Goal: Information Seeking & Learning: Learn about a topic

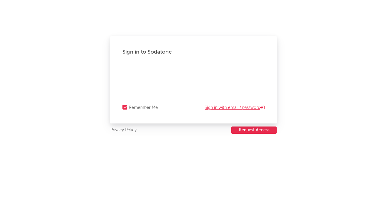
click at [230, 106] on link "Sign in with email / password" at bounding box center [235, 107] width 60 height 7
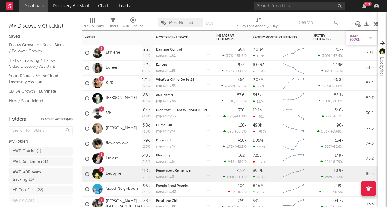
click at [362, 38] on div "Jump Score" at bounding box center [357, 37] width 15 height 7
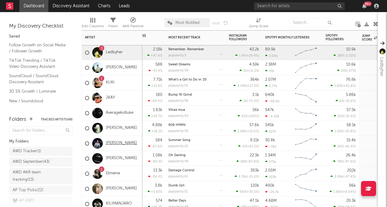
click at [126, 144] on link "[PERSON_NAME]" at bounding box center [121, 143] width 31 height 5
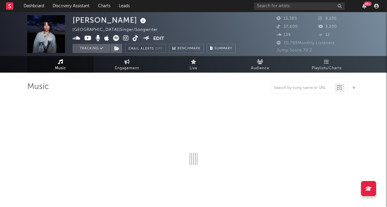
select select "1w"
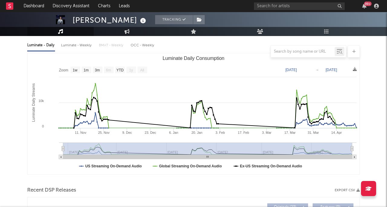
scroll to position [169, 0]
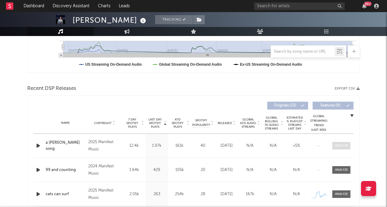
click at [339, 142] on span at bounding box center [342, 146] width 18 height 8
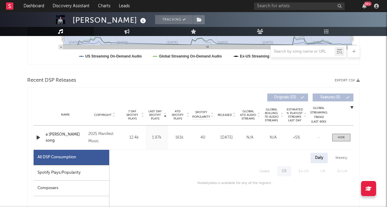
scroll to position [261, 0]
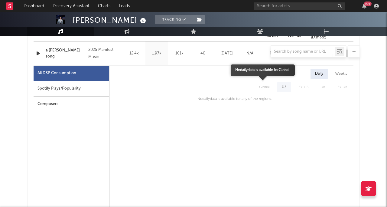
click at [265, 87] on span "Global" at bounding box center [264, 87] width 23 height 10
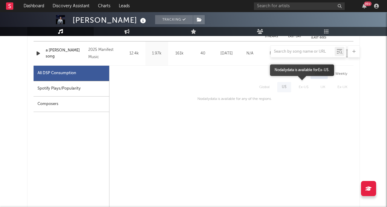
click at [296, 90] on span "Ex-US" at bounding box center [304, 87] width 22 height 10
click at [285, 89] on span "US" at bounding box center [284, 87] width 17 height 10
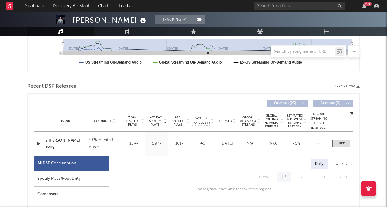
scroll to position [162, 0]
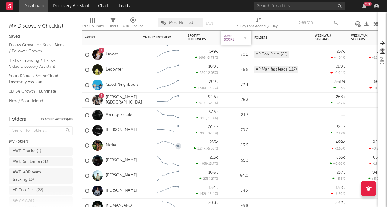
click at [232, 39] on div "Jump Score" at bounding box center [231, 37] width 15 height 7
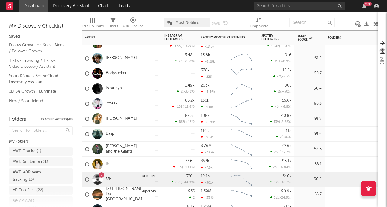
click at [116, 104] on link "lozeak" at bounding box center [112, 103] width 12 height 5
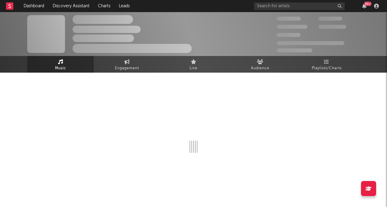
select select "6m"
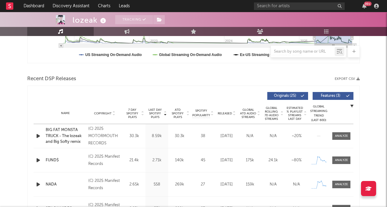
scroll to position [183, 0]
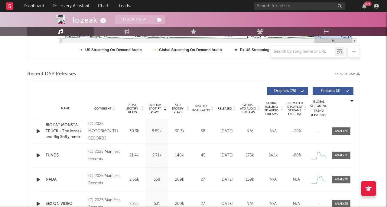
click at [140, 108] on div at bounding box center [142, 108] width 4 height 11
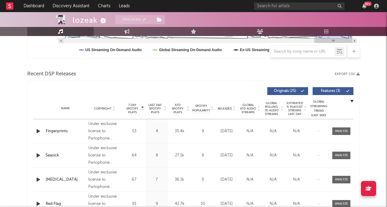
click at [140, 108] on div at bounding box center [142, 108] width 4 height 11
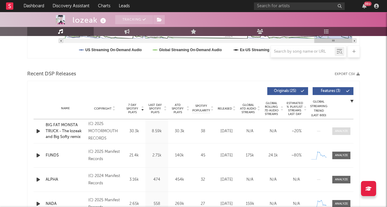
click at [342, 132] on div at bounding box center [341, 131] width 13 height 5
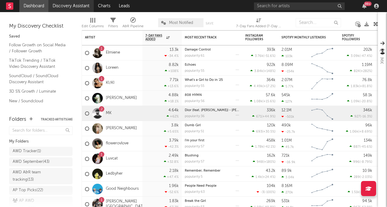
click at [70, 5] on link "Discovery Assistant" at bounding box center [70, 6] width 45 height 12
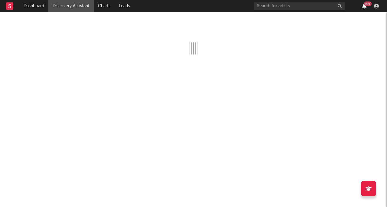
click at [365, 6] on icon "button" at bounding box center [365, 6] width 4 height 5
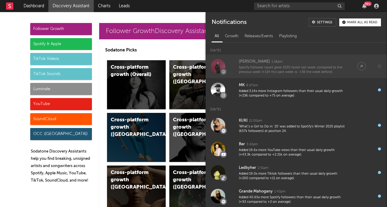
click at [246, 60] on div "[PERSON_NAME]" at bounding box center [254, 61] width 31 height 7
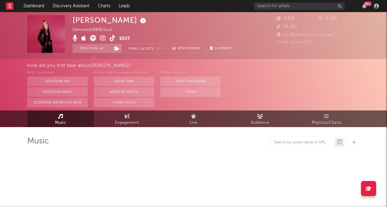
select select "6m"
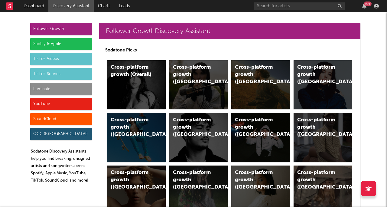
click at [58, 44] on div "Spotify & Apple" at bounding box center [61, 44] width 62 height 12
click at [77, 6] on link "Discovery Assistant" at bounding box center [70, 6] width 45 height 12
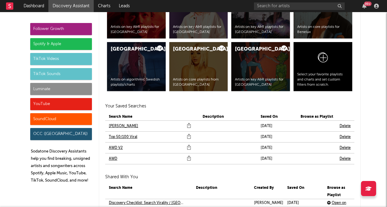
scroll to position [1292, 0]
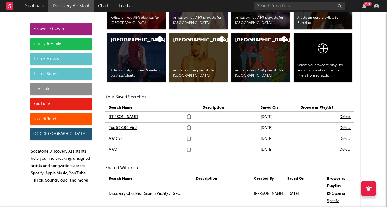
click at [114, 117] on link "Elias" at bounding box center [123, 117] width 29 height 7
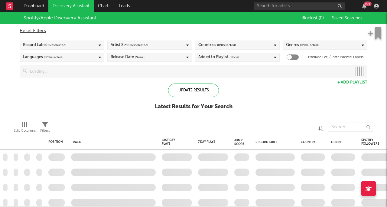
checkbox input "true"
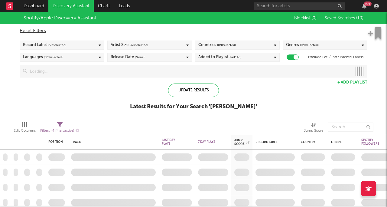
click at [96, 44] on div "Record Label ( 2 / 6 selected)" at bounding box center [62, 45] width 85 height 9
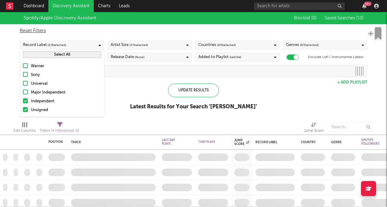
click at [96, 44] on div "Record Label ( 2 / 6 selected)" at bounding box center [62, 45] width 85 height 9
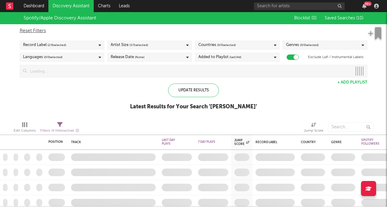
click at [160, 44] on div "Artist Size ( 3 / 5 selected)" at bounding box center [149, 45] width 85 height 9
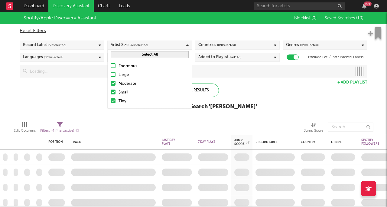
click at [160, 44] on div "Artist Size ( 3 / 5 selected)" at bounding box center [149, 45] width 85 height 9
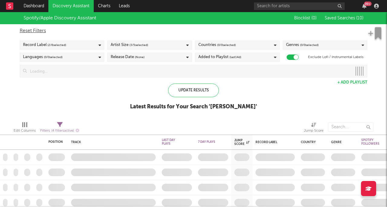
click at [96, 56] on div "Languages ( 0 / 0 selected)" at bounding box center [62, 57] width 85 height 9
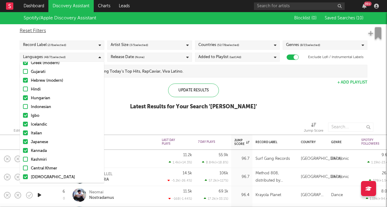
scroll to position [181, 0]
click at [26, 108] on div at bounding box center [25, 107] width 5 height 5
click at [23, 108] on input "Indonesian" at bounding box center [23, 107] width 0 height 7
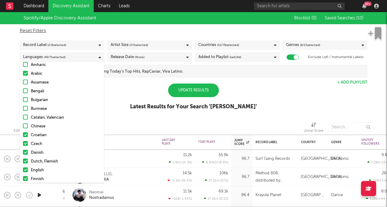
scroll to position [31, 0]
click at [25, 100] on div at bounding box center [25, 99] width 5 height 5
click at [23, 100] on input "Bulgarian" at bounding box center [23, 100] width 0 height 7
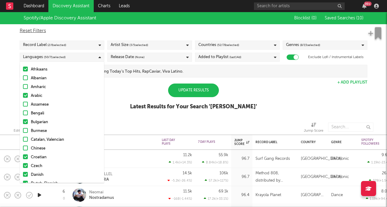
scroll to position [3, 0]
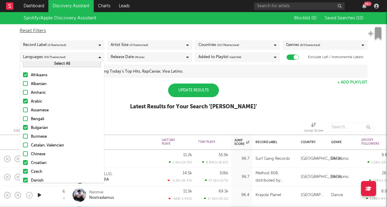
click at [28, 84] on label "Albanian" at bounding box center [62, 84] width 78 height 7
click at [23, 84] on input "Albanian" at bounding box center [23, 84] width 0 height 7
click at [189, 94] on div "Update Results" at bounding box center [193, 91] width 51 height 14
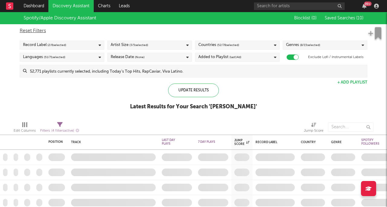
click at [304, 47] on span "( 8 / 15 selected)" at bounding box center [310, 44] width 20 height 7
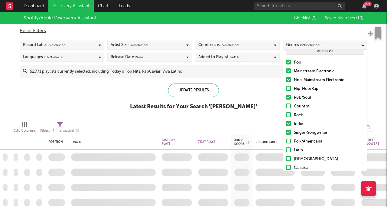
scroll to position [5, 0]
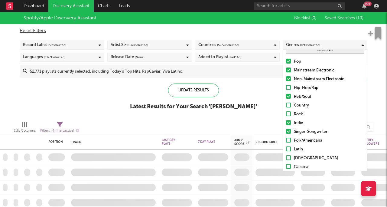
click at [290, 88] on div at bounding box center [288, 87] width 5 height 5
click at [286, 88] on input "Hip-Hop/Rap" at bounding box center [286, 87] width 0 height 7
click at [290, 114] on div at bounding box center [288, 113] width 5 height 5
click at [286, 114] on input "Rock" at bounding box center [286, 114] width 0 height 7
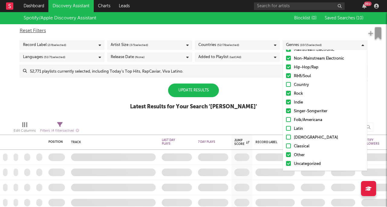
scroll to position [25, 0]
click at [277, 94] on div "Spotify/Apple Discovery Assistant Blocklist ( 0 ) Saved Searches ( 10 ) Reset F…" at bounding box center [193, 64] width 387 height 104
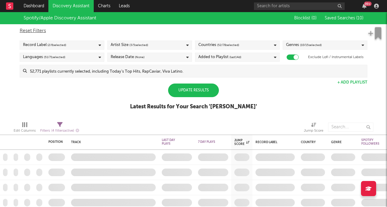
click at [209, 87] on div "Update Results" at bounding box center [193, 91] width 51 height 14
click at [318, 44] on span "( 10 / 15 selected)" at bounding box center [311, 44] width 22 height 7
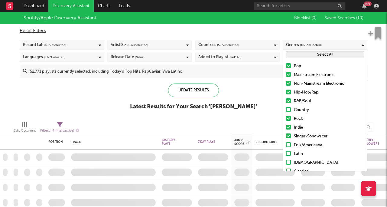
click at [288, 119] on div at bounding box center [288, 118] width 5 height 5
click at [286, 119] on input "Rock" at bounding box center [286, 118] width 0 height 7
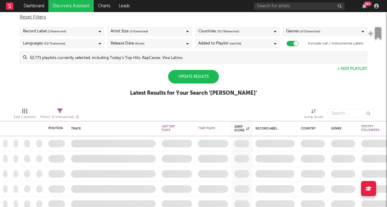
click at [318, 30] on span "( 9 / 15 selected)" at bounding box center [310, 31] width 20 height 7
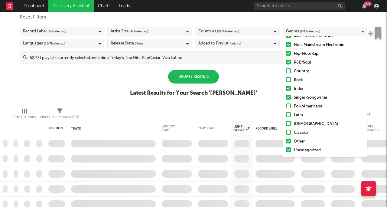
click at [207, 72] on div "Update Results" at bounding box center [193, 77] width 51 height 14
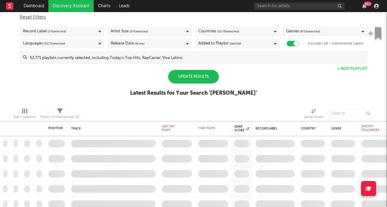
click at [202, 74] on div "Update Results" at bounding box center [193, 77] width 51 height 14
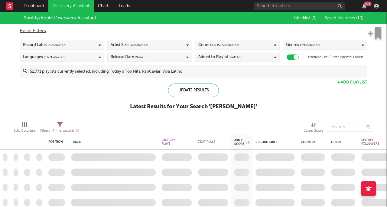
select select "max"
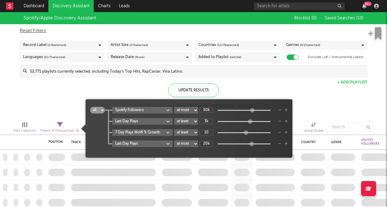
click at [59, 125] on icon at bounding box center [59, 124] width 5 height 5
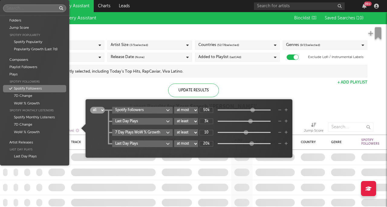
click at [169, 112] on body "Dashboard Discovery Assistant Charts Leads 99 + Notifications Settings Mark all…" at bounding box center [193, 103] width 387 height 207
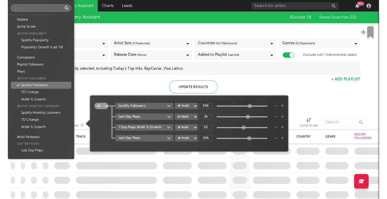
scroll to position [61, 0]
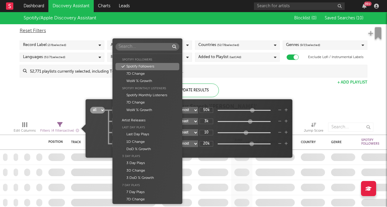
click at [165, 65] on div "Spotify Followers" at bounding box center [148, 66] width 64 height 7
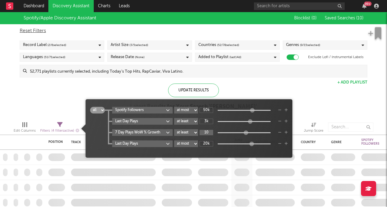
click at [207, 133] on input "10" at bounding box center [207, 132] width 14 height 5
type input "5"
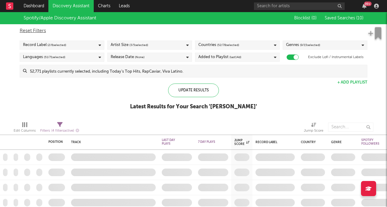
click at [246, 87] on div "Spotify/Apple Discovery Assistant Blocklist ( 0 ) Saved Searches ( 10 ) Reset F…" at bounding box center [193, 64] width 387 height 104
click at [201, 88] on div "Update Results" at bounding box center [193, 91] width 51 height 14
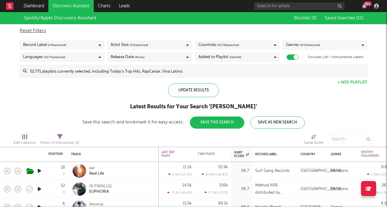
click at [41, 171] on icon "button" at bounding box center [39, 171] width 6 height 8
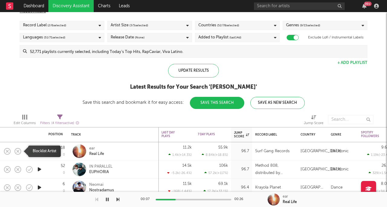
click at [18, 153] on icon "button" at bounding box center [18, 151] width 8 height 8
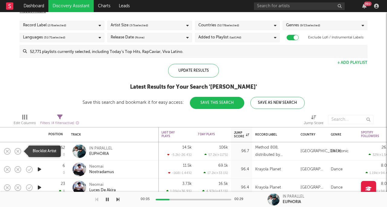
click at [18, 153] on icon "button" at bounding box center [18, 151] width 8 height 8
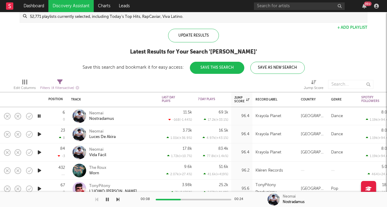
click at [41, 134] on icon "button" at bounding box center [39, 134] width 6 height 8
click at [38, 152] on icon "button" at bounding box center [39, 153] width 6 height 8
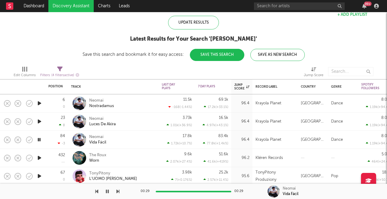
click at [40, 155] on icon "button" at bounding box center [39, 158] width 6 height 8
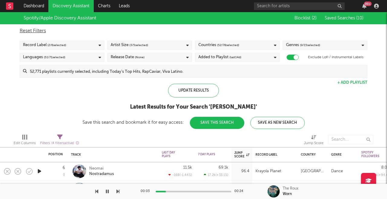
click at [318, 46] on span "( 9 / 15 selected)" at bounding box center [310, 44] width 20 height 7
click at [94, 110] on div "Latest Results for Your Search ' Elias '" at bounding box center [194, 106] width 222 height 7
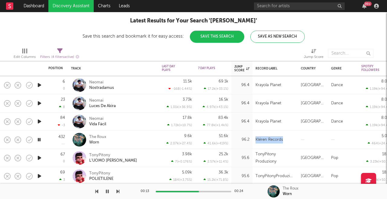
drag, startPoint x: 285, startPoint y: 138, endPoint x: 256, endPoint y: 138, distance: 29.1
click at [256, 138] on div "Kléren Records" at bounding box center [275, 139] width 39 height 7
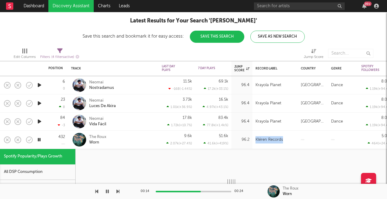
copy div "Kléren Records"
select select "1w"
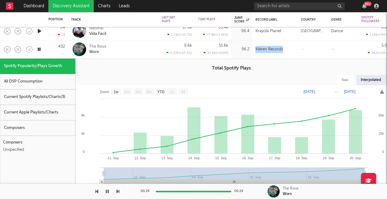
click at [39, 47] on icon "button" at bounding box center [39, 49] width 6 height 8
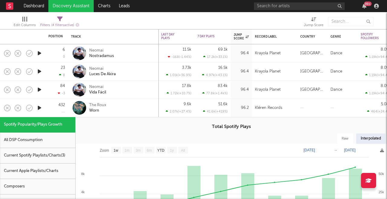
click at [123, 110] on div "The Roux Worn" at bounding box center [121, 107] width 65 height 11
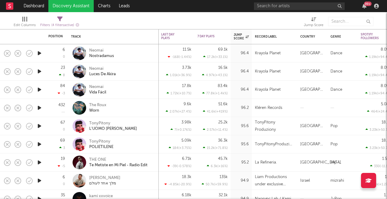
click at [38, 127] on icon "button" at bounding box center [39, 126] width 6 height 8
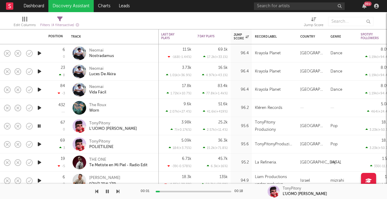
click at [40, 144] on icon "button" at bounding box center [39, 144] width 6 height 8
click at [40, 162] on icon "button" at bounding box center [39, 162] width 6 height 8
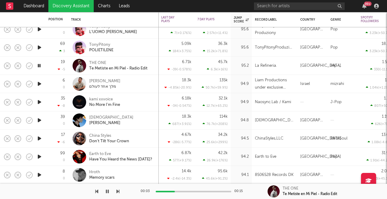
click at [41, 139] on icon "button" at bounding box center [39, 138] width 6 height 8
click at [50, 141] on div "17 -6" at bounding box center [56, 138] width 17 height 18
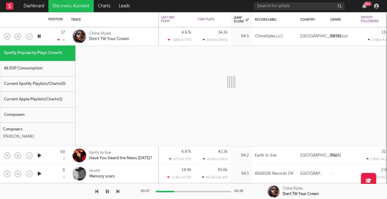
select select "1w"
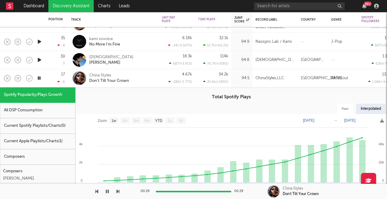
click at [43, 79] on div at bounding box center [39, 78] width 12 height 18
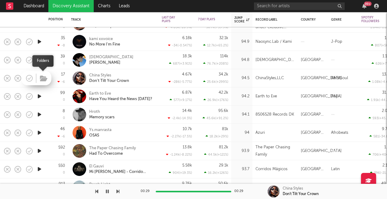
click at [41, 79] on icon "button" at bounding box center [44, 78] width 8 height 7
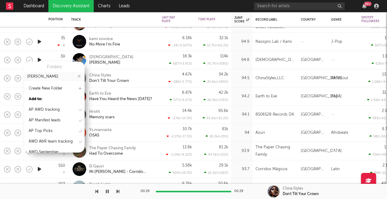
type input "Elias"
click at [81, 87] on icon at bounding box center [79, 89] width 3 height 4
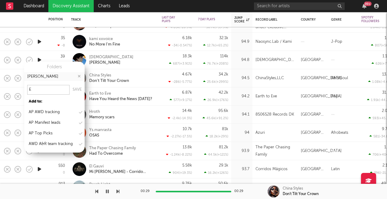
type input "EC"
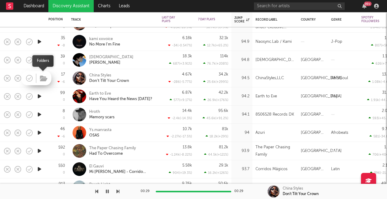
click at [44, 79] on icon "button" at bounding box center [44, 78] width 8 height 7
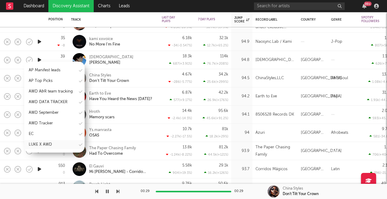
scroll to position [61, 0]
click at [31, 133] on div "EC" at bounding box center [31, 133] width 5 height 7
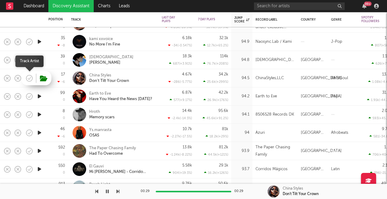
click at [31, 77] on icon "button" at bounding box center [29, 78] width 8 height 8
click at [40, 96] on icon "button" at bounding box center [39, 96] width 6 height 8
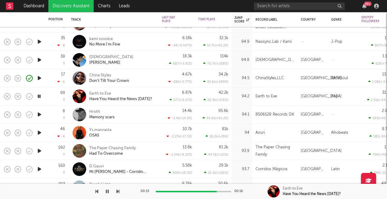
click at [50, 98] on div "99 0" at bounding box center [56, 96] width 17 height 18
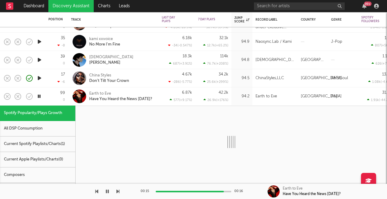
select select "1w"
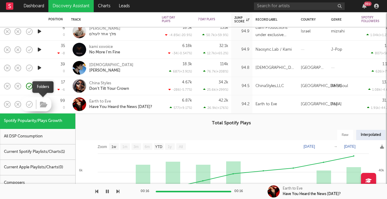
click at [43, 103] on icon "button" at bounding box center [44, 104] width 8 height 7
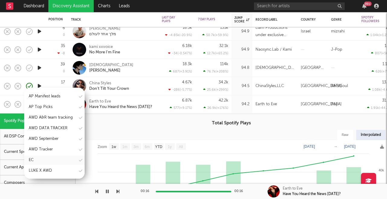
click at [31, 160] on div "EC" at bounding box center [31, 159] width 5 height 7
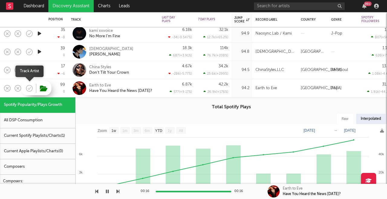
click at [29, 89] on icon "button" at bounding box center [30, 88] width 2 height 2
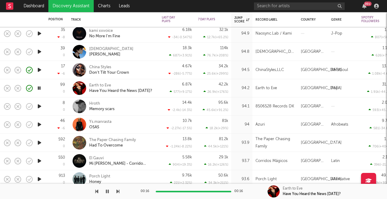
click at [41, 107] on icon "button" at bounding box center [39, 106] width 6 height 8
click at [134, 102] on div "Hroth Memory scars" at bounding box center [121, 106] width 65 height 11
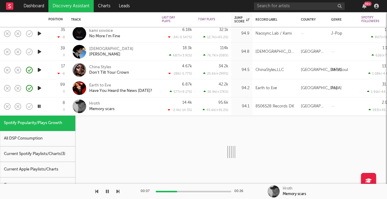
select select "1w"
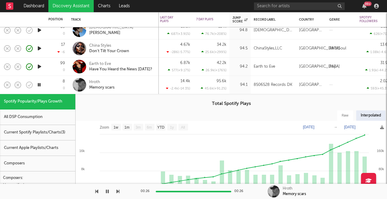
click at [50, 85] on div "8 0" at bounding box center [56, 85] width 17 height 18
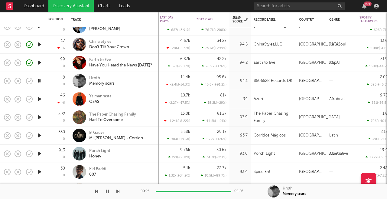
click at [41, 98] on icon "button" at bounding box center [39, 99] width 6 height 8
click at [38, 117] on icon "button" at bounding box center [39, 117] width 6 height 8
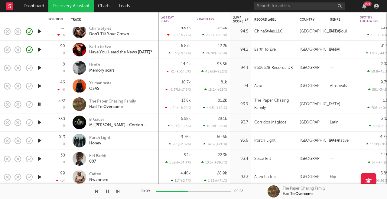
click at [39, 124] on icon "button" at bounding box center [39, 122] width 6 height 8
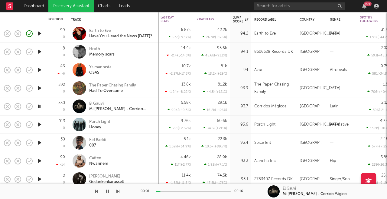
click at [39, 125] on icon "button" at bounding box center [39, 124] width 6 height 8
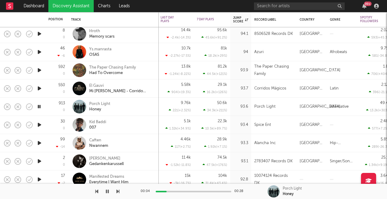
click at [41, 125] on icon "button" at bounding box center [39, 125] width 6 height 8
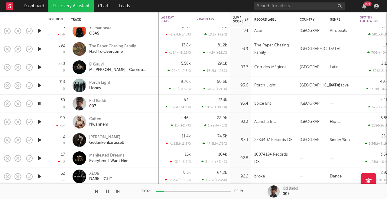
click at [40, 120] on icon "button" at bounding box center [39, 122] width 6 height 8
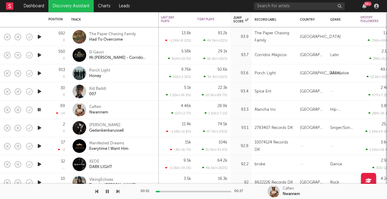
click at [41, 126] on icon "button" at bounding box center [39, 128] width 6 height 8
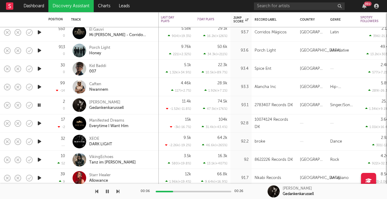
click at [40, 123] on icon "button" at bounding box center [39, 123] width 6 height 8
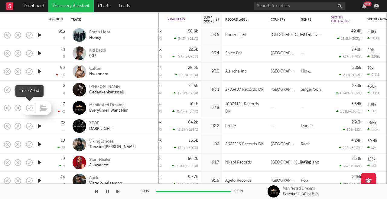
click at [31, 109] on icon "button" at bounding box center [29, 108] width 8 height 8
click at [42, 110] on icon "button" at bounding box center [44, 108] width 8 height 7
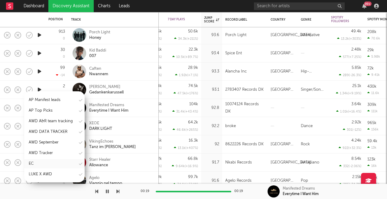
click at [33, 160] on div "EC" at bounding box center [31, 163] width 5 height 7
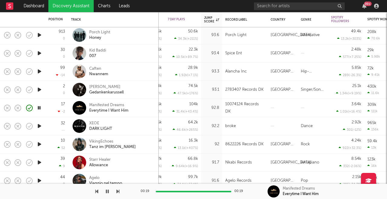
click at [39, 109] on icon "button" at bounding box center [39, 108] width 6 height 8
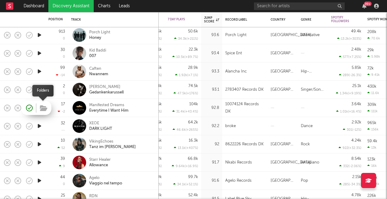
click at [43, 108] on icon "button" at bounding box center [44, 108] width 8 height 7
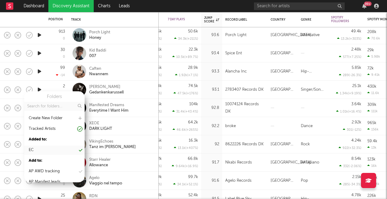
scroll to position [0, 0]
click at [36, 145] on div "EC" at bounding box center [54, 149] width 61 height 9
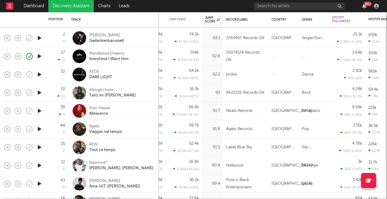
click at [40, 127] on icon "button" at bounding box center [39, 129] width 6 height 8
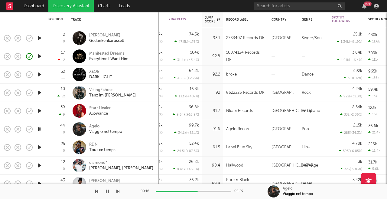
click at [36, 150] on div at bounding box center [39, 147] width 12 height 18
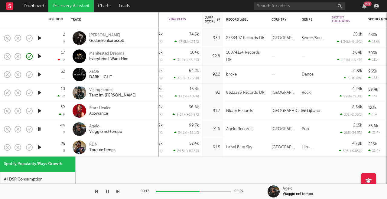
click at [39, 149] on icon "button" at bounding box center [39, 147] width 6 height 8
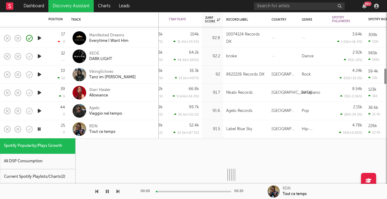
select select "1w"
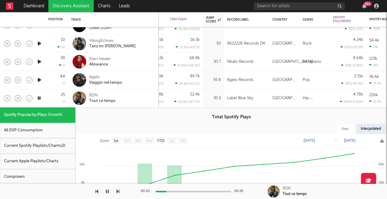
click at [51, 96] on div "25 0" at bounding box center [56, 98] width 17 height 18
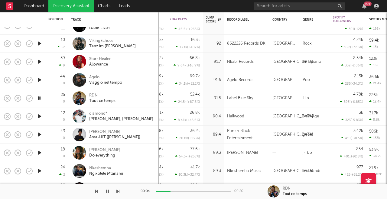
click at [38, 115] on icon "button" at bounding box center [39, 116] width 6 height 8
click at [40, 135] on icon "button" at bounding box center [39, 134] width 6 height 8
click at [40, 153] on icon "button" at bounding box center [39, 153] width 6 height 8
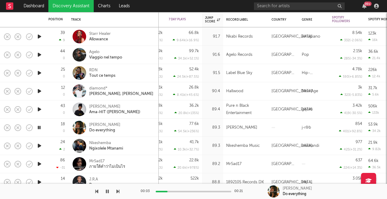
click at [40, 146] on icon "button" at bounding box center [39, 146] width 6 height 8
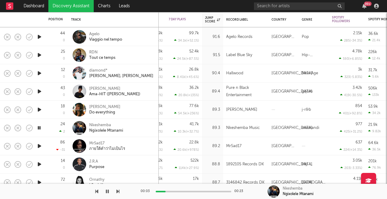
click at [40, 146] on icon "button" at bounding box center [39, 146] width 6 height 8
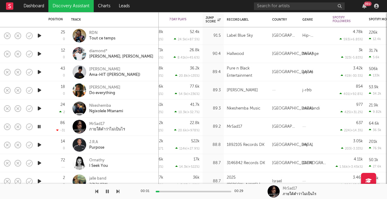
click at [40, 145] on icon "button" at bounding box center [39, 145] width 6 height 8
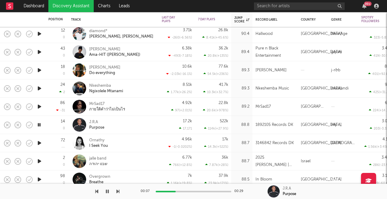
click at [52, 126] on div "14 0" at bounding box center [56, 125] width 17 height 18
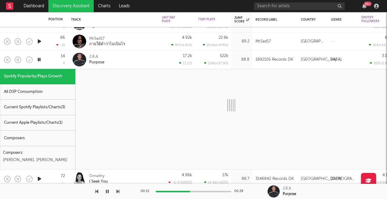
click at [53, 59] on div "14 0" at bounding box center [56, 60] width 17 height 18
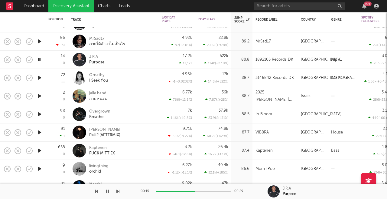
click at [39, 79] on icon "button" at bounding box center [39, 78] width 6 height 8
click at [40, 97] on icon "button" at bounding box center [39, 96] width 6 height 8
click at [40, 114] on icon "button" at bounding box center [39, 114] width 6 height 8
click at [39, 133] on icon "button" at bounding box center [39, 132] width 6 height 8
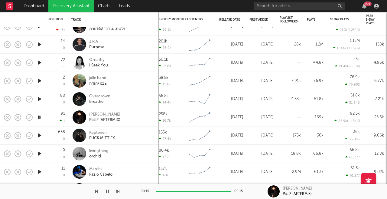
click at [41, 136] on icon "button" at bounding box center [39, 135] width 6 height 8
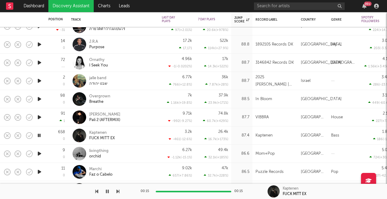
click at [37, 134] on icon "button" at bounding box center [39, 135] width 6 height 8
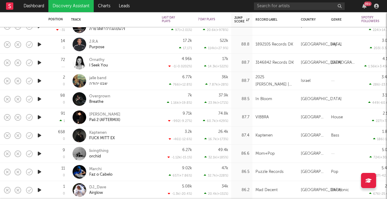
click at [38, 156] on icon "button" at bounding box center [39, 154] width 6 height 8
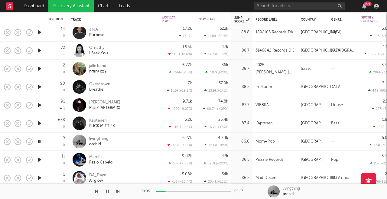
click at [40, 158] on icon "button" at bounding box center [39, 160] width 6 height 8
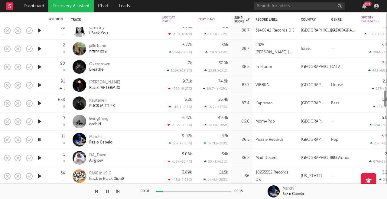
click at [38, 158] on icon "button" at bounding box center [39, 158] width 6 height 8
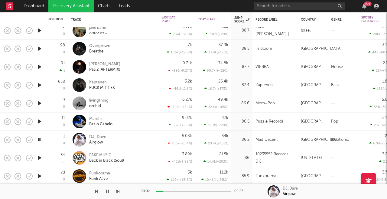
click at [41, 158] on icon "button" at bounding box center [39, 158] width 6 height 8
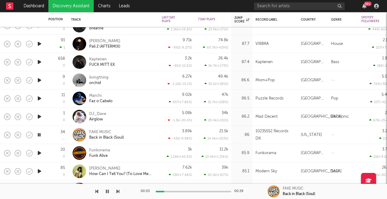
click at [39, 153] on icon "button" at bounding box center [39, 153] width 6 height 8
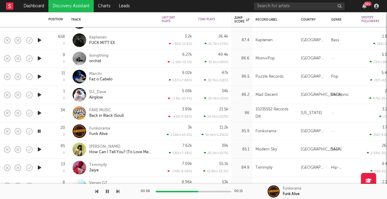
click at [40, 150] on icon "button" at bounding box center [39, 149] width 6 height 8
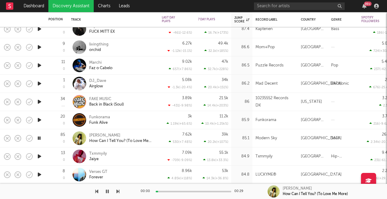
click at [40, 157] on icon "button" at bounding box center [39, 156] width 6 height 8
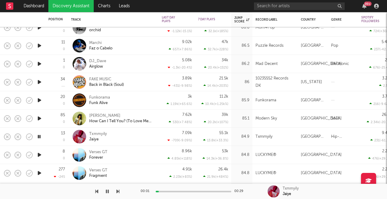
click at [40, 155] on icon "button" at bounding box center [39, 155] width 6 height 8
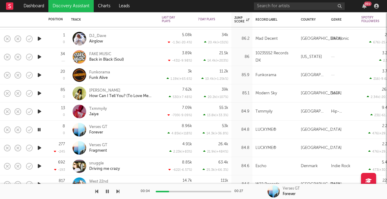
click at [40, 149] on icon "button" at bounding box center [39, 148] width 6 height 8
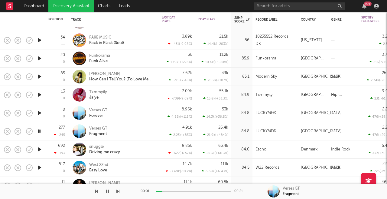
click at [40, 152] on icon "button" at bounding box center [39, 149] width 6 height 8
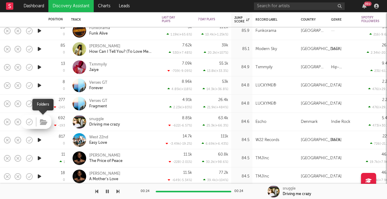
click at [45, 124] on icon "button" at bounding box center [44, 122] width 8 height 7
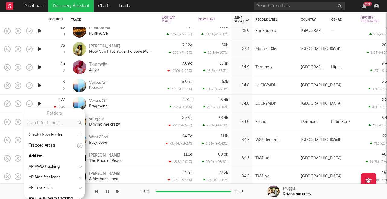
scroll to position [61, 0]
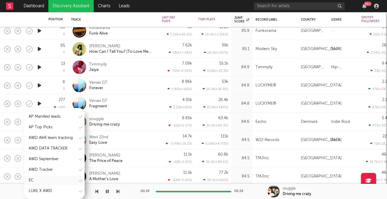
click at [34, 181] on div "EC" at bounding box center [54, 180] width 61 height 9
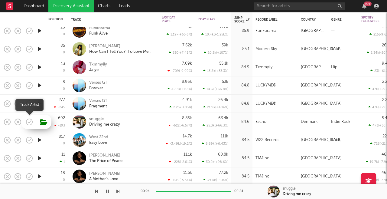
click at [31, 123] on icon "button" at bounding box center [29, 121] width 8 height 8
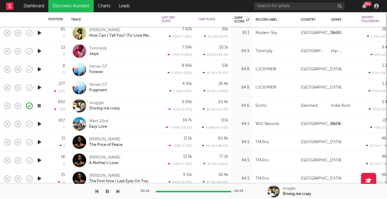
click at [41, 124] on icon "button" at bounding box center [39, 124] width 6 height 8
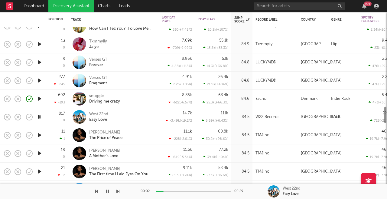
click at [40, 133] on icon "button" at bounding box center [39, 135] width 6 height 8
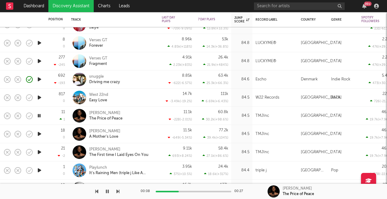
click at [40, 135] on icon "button" at bounding box center [39, 134] width 6 height 8
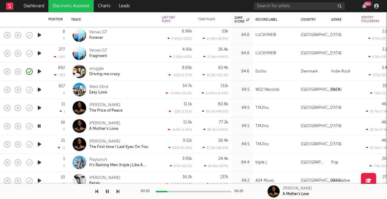
click at [40, 143] on icon "button" at bounding box center [39, 144] width 6 height 8
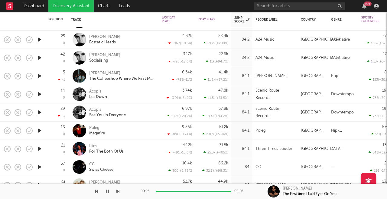
click at [38, 111] on icon "button" at bounding box center [39, 112] width 6 height 8
click at [38, 130] on icon "button" at bounding box center [39, 131] width 6 height 8
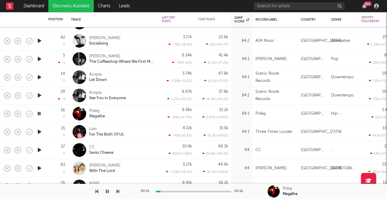
click at [41, 130] on icon "button" at bounding box center [39, 132] width 6 height 8
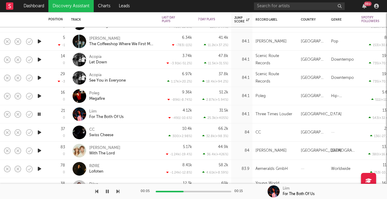
click at [41, 132] on icon "button" at bounding box center [39, 132] width 6 height 8
click at [40, 151] on icon "button" at bounding box center [39, 151] width 6 height 8
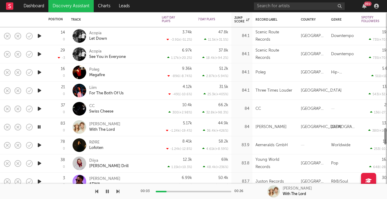
click at [39, 165] on icon "button" at bounding box center [39, 163] width 6 height 8
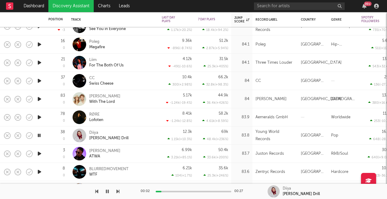
click at [41, 154] on icon "button" at bounding box center [39, 154] width 6 height 8
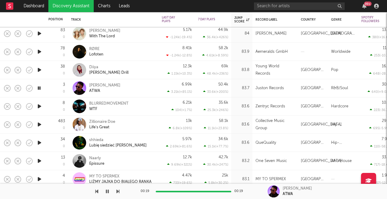
click at [40, 105] on icon "button" at bounding box center [39, 106] width 6 height 8
click at [41, 125] on icon "button" at bounding box center [39, 124] width 6 height 8
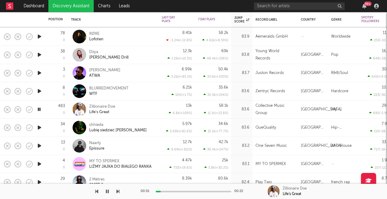
click at [38, 128] on icon "button" at bounding box center [39, 128] width 6 height 8
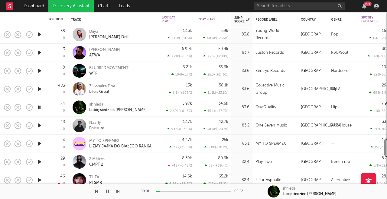
click at [39, 128] on icon "button" at bounding box center [39, 125] width 6 height 8
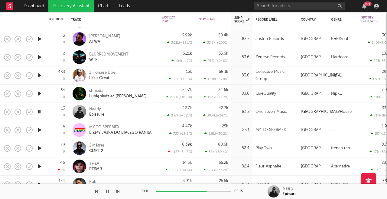
click at [40, 130] on icon "button" at bounding box center [39, 130] width 6 height 8
click at [40, 110] on icon "button" at bounding box center [39, 112] width 6 height 8
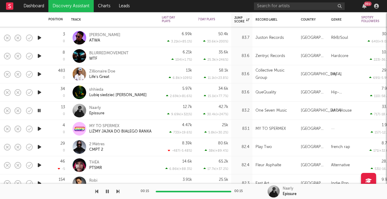
click at [41, 128] on icon "button" at bounding box center [39, 129] width 6 height 8
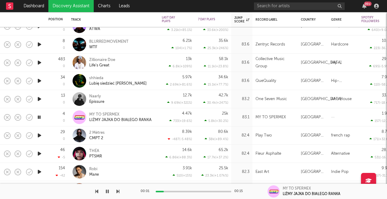
click at [40, 133] on icon "button" at bounding box center [39, 135] width 6 height 8
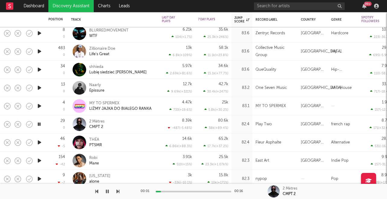
click at [39, 144] on icon "button" at bounding box center [39, 142] width 6 height 8
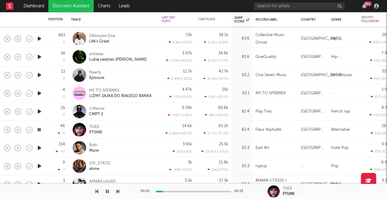
click at [39, 152] on div at bounding box center [39, 148] width 12 height 18
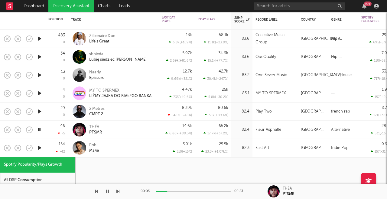
click at [39, 152] on div at bounding box center [39, 148] width 12 height 18
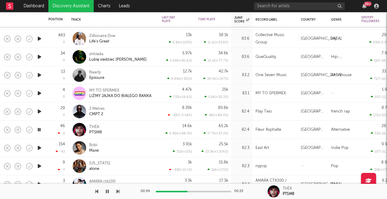
click at [40, 147] on icon "button" at bounding box center [39, 148] width 6 height 8
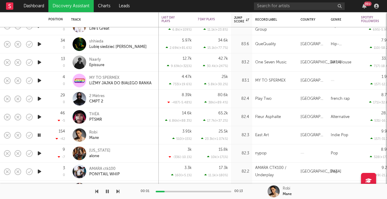
click at [39, 154] on icon "button" at bounding box center [39, 153] width 6 height 8
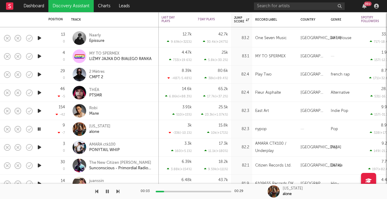
click at [40, 146] on icon "button" at bounding box center [39, 147] width 6 height 8
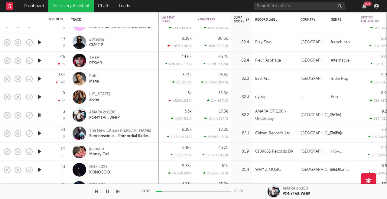
click at [39, 132] on icon "button" at bounding box center [39, 133] width 6 height 8
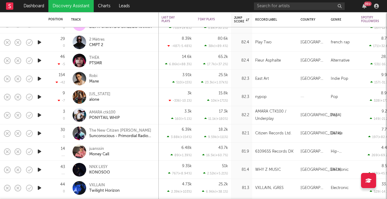
click at [40, 134] on icon "button" at bounding box center [39, 133] width 6 height 8
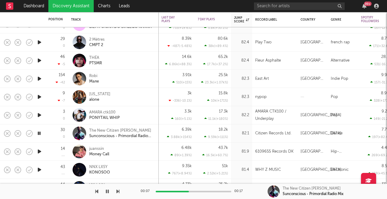
click at [40, 153] on icon "button" at bounding box center [39, 151] width 6 height 8
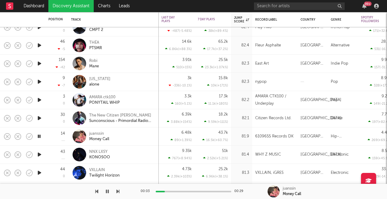
click at [40, 155] on icon "button" at bounding box center [39, 154] width 6 height 8
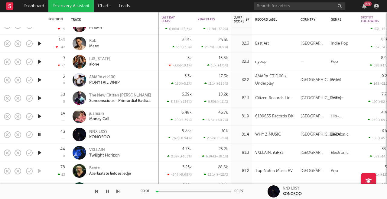
click at [40, 152] on icon "button" at bounding box center [39, 153] width 6 height 8
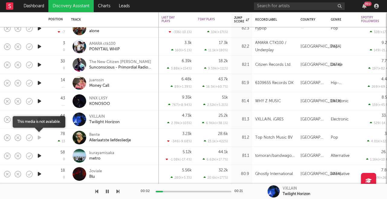
click at [41, 139] on icon "button" at bounding box center [39, 137] width 6 height 8
click at [40, 155] on icon "button" at bounding box center [39, 156] width 6 height 8
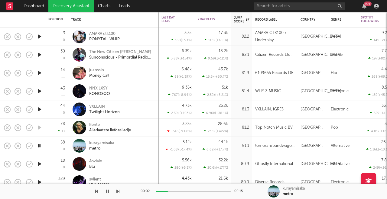
click at [38, 165] on icon "button" at bounding box center [39, 164] width 6 height 8
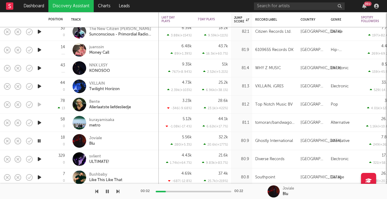
click at [41, 159] on icon "button" at bounding box center [39, 159] width 6 height 8
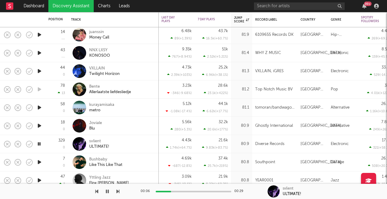
click at [40, 160] on icon "button" at bounding box center [39, 162] width 6 height 8
click at [39, 143] on icon "button" at bounding box center [39, 144] width 6 height 8
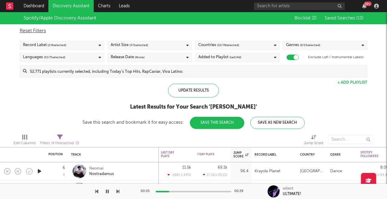
click at [60, 138] on icon at bounding box center [59, 136] width 5 height 5
select select "max"
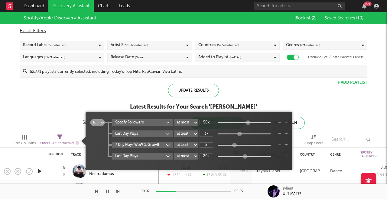
click at [208, 156] on input "20k" at bounding box center [207, 155] width 14 height 5
type input "50k"
click at [216, 166] on div "all any Spotify Followers at least at most between 50k Last Day Plays at least …" at bounding box center [189, 143] width 198 height 48
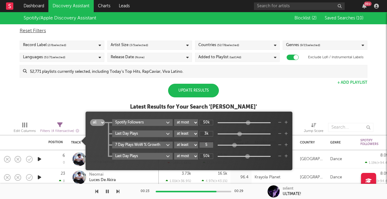
click at [208, 144] on input "5" at bounding box center [207, 144] width 14 height 5
click at [219, 160] on body "Dashboard Discovery Assistant Charts Leads 99 + Notifications Settings Mark all…" at bounding box center [193, 99] width 387 height 199
type input "3"
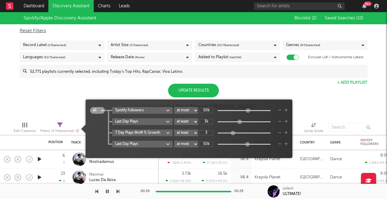
click at [236, 90] on div "Update Results Latest Results for Your Search ' Elias '" at bounding box center [193, 100] width 127 height 33
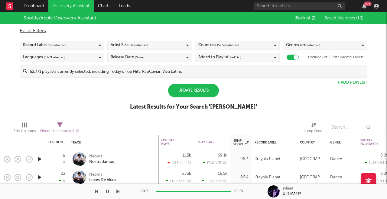
click at [63, 123] on icon at bounding box center [59, 124] width 5 height 5
select select "max"
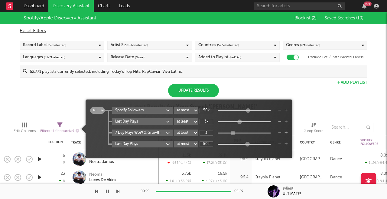
click at [241, 91] on div "Update Results Latest Results for Your Search ' Elias '" at bounding box center [193, 100] width 127 height 33
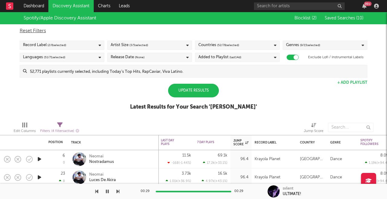
click at [336, 46] on div "Genres ( 9 / 15 selected)" at bounding box center [325, 45] width 85 height 9
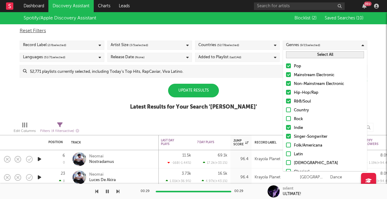
scroll to position [0, 0]
click at [71, 55] on div "Languages ( 51 / 71 selected)" at bounding box center [62, 57] width 85 height 9
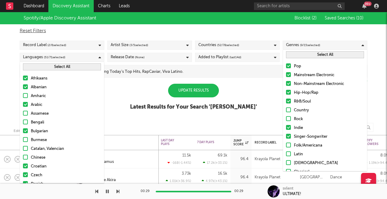
click at [26, 104] on div at bounding box center [25, 104] width 5 height 5
click at [23, 104] on input "Arabic" at bounding box center [23, 104] width 0 height 7
click at [27, 88] on div at bounding box center [25, 86] width 5 height 5
click at [23, 88] on input "Albanian" at bounding box center [23, 87] width 0 height 7
click at [26, 130] on div at bounding box center [25, 130] width 5 height 5
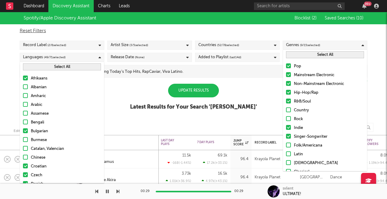
click at [23, 130] on input "Bulgarian" at bounding box center [23, 130] width 0 height 7
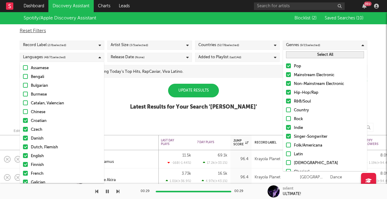
scroll to position [46, 0]
click at [25, 128] on div at bounding box center [25, 128] width 5 height 5
click at [23, 128] on input "Czech" at bounding box center [23, 129] width 0 height 7
click at [27, 118] on div at bounding box center [25, 119] width 5 height 5
click at [23, 118] on input "Croatian" at bounding box center [23, 120] width 0 height 7
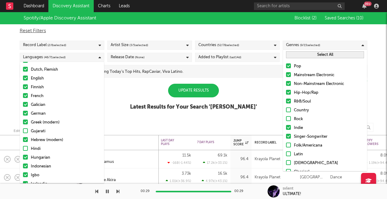
scroll to position [139, 0]
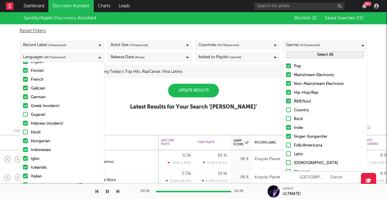
click at [27, 121] on div at bounding box center [25, 122] width 5 height 5
click at [23, 121] on input "Hebrew (modern)" at bounding box center [23, 123] width 0 height 7
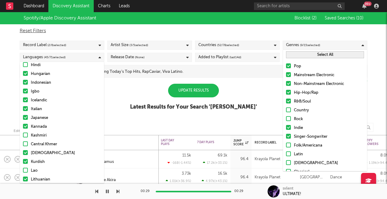
scroll to position [222, 0]
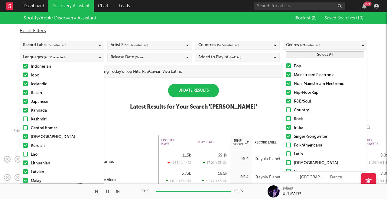
click at [28, 109] on label "Kannada" at bounding box center [62, 110] width 78 height 7
click at [23, 109] on input "Kannada" at bounding box center [23, 110] width 0 height 7
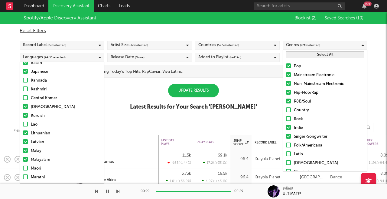
scroll to position [263, 0]
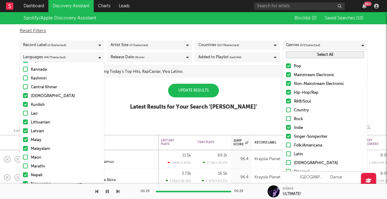
click at [25, 106] on div at bounding box center [25, 104] width 5 height 5
click at [23, 106] on input "Kurdish" at bounding box center [23, 104] width 0 height 7
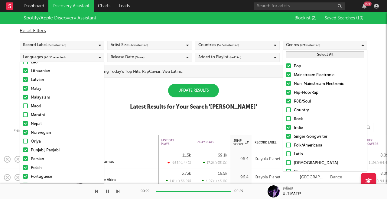
scroll to position [317, 0]
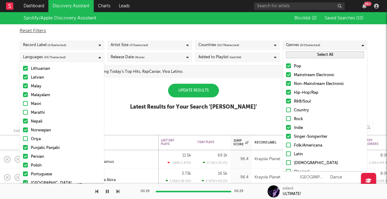
click at [26, 120] on div at bounding box center [25, 120] width 5 height 5
click at [23, 120] on input "Nepali" at bounding box center [23, 121] width 0 height 7
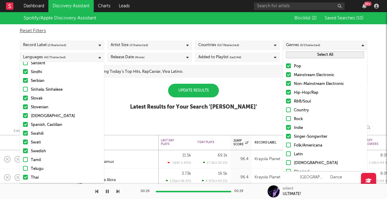
scroll to position [463, 0]
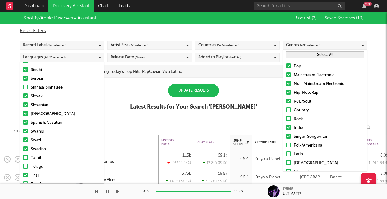
click at [26, 111] on div at bounding box center [25, 113] width 5 height 5
click at [23, 110] on input "Somali" at bounding box center [23, 113] width 0 height 7
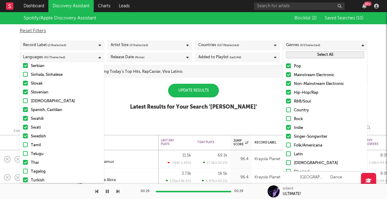
scroll to position [483, 0]
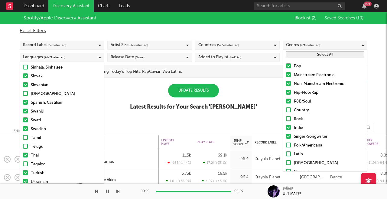
click at [25, 117] on div at bounding box center [25, 119] width 5 height 5
click at [23, 117] on input "Swati" at bounding box center [23, 120] width 0 height 7
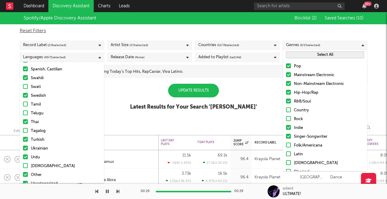
click at [25, 119] on div at bounding box center [25, 121] width 5 height 5
click at [23, 118] on input "Thai" at bounding box center [23, 121] width 0 height 7
click at [25, 154] on div at bounding box center [25, 156] width 5 height 5
click at [23, 153] on input "Urdu" at bounding box center [23, 156] width 0 height 7
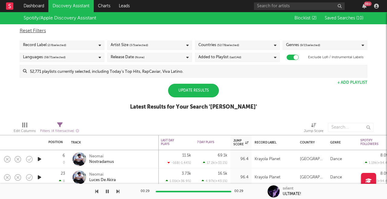
click at [119, 112] on div "Spotify/Apple Discovery Assistant Blocklist ( 2 ) Saved Searches ( 10 ) Reset F…" at bounding box center [193, 64] width 387 height 104
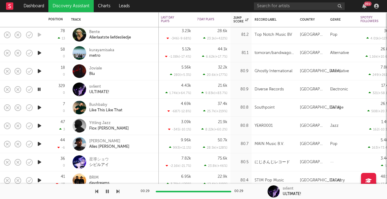
click at [41, 108] on icon "button" at bounding box center [39, 108] width 6 height 8
click at [40, 126] on icon "button" at bounding box center [39, 126] width 6 height 8
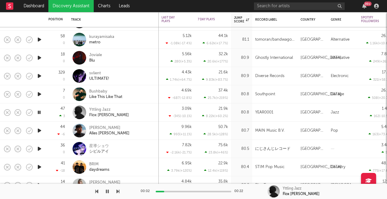
click at [40, 131] on icon "button" at bounding box center [39, 131] width 6 height 8
click at [40, 148] on icon "button" at bounding box center [39, 149] width 6 height 8
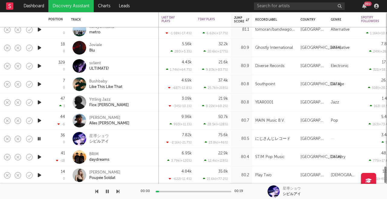
click at [40, 157] on icon "button" at bounding box center [39, 157] width 6 height 8
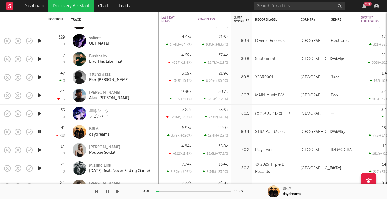
click at [41, 148] on icon "button" at bounding box center [39, 150] width 6 height 8
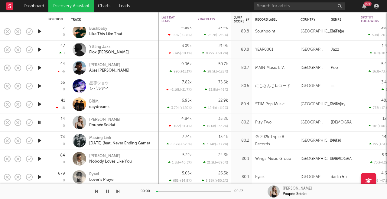
click at [41, 140] on icon "button" at bounding box center [39, 141] width 6 height 8
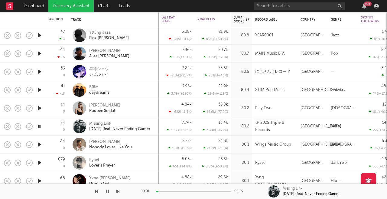
click at [40, 143] on icon "button" at bounding box center [39, 144] width 6 height 8
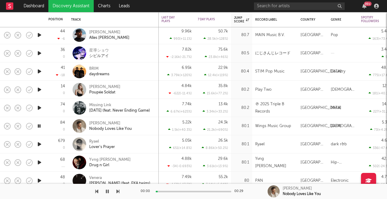
click at [40, 145] on icon "button" at bounding box center [39, 144] width 6 height 8
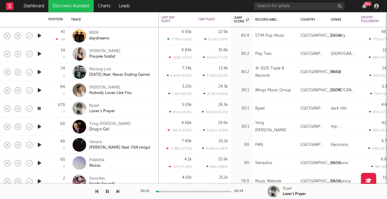
click at [41, 127] on icon "button" at bounding box center [39, 127] width 6 height 8
click at [41, 143] on icon "button" at bounding box center [39, 145] width 6 height 8
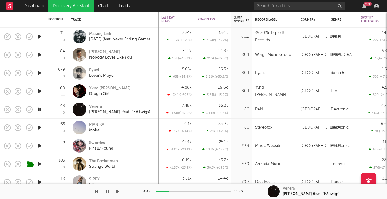
click at [42, 128] on icon "button" at bounding box center [39, 128] width 6 height 8
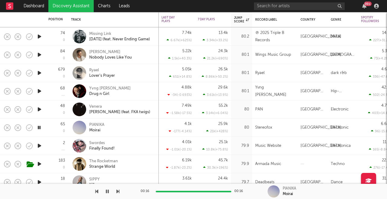
click at [40, 146] on icon "button" at bounding box center [39, 146] width 6 height 8
click at [41, 127] on icon "button" at bounding box center [39, 128] width 6 height 8
click at [40, 127] on icon "button" at bounding box center [39, 128] width 6 height 8
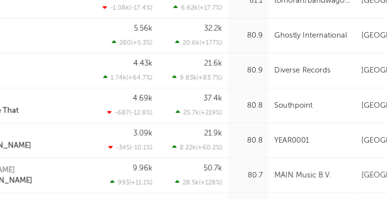
click at [89, 110] on div "Bushbaby Like This Like That" at bounding box center [121, 115] width 65 height 11
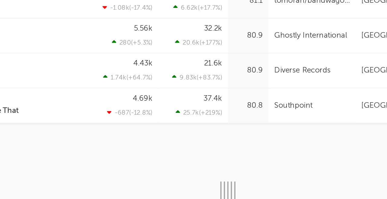
click at [89, 110] on div "Bushbaby Like This Like That" at bounding box center [121, 115] width 65 height 11
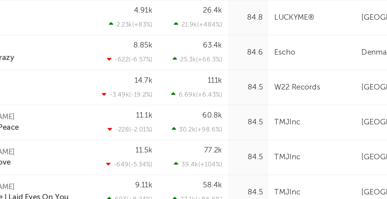
click at [162, 97] on div "14.7k -3.49k ( -19.2 % )" at bounding box center [177, 106] width 30 height 18
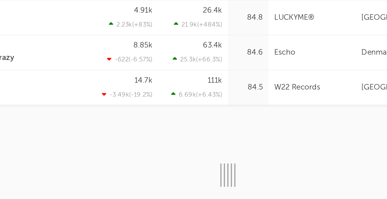
click at [162, 97] on div "14.7k -3.49k ( -19.2 % )" at bounding box center [177, 106] width 30 height 18
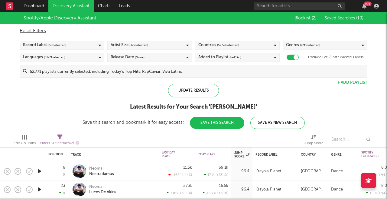
click at [67, 57] on div "Languages ( 51 / 71 selected)" at bounding box center [62, 57] width 85 height 9
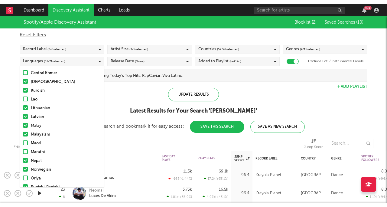
scroll to position [316, 0]
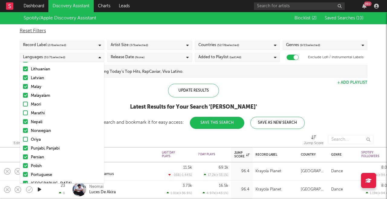
click at [117, 107] on div "Latest Results for Your Search ' [PERSON_NAME] '" at bounding box center [194, 106] width 222 height 7
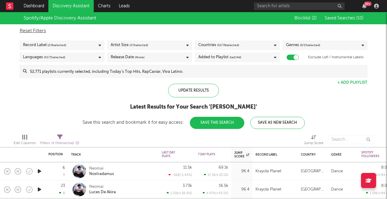
click at [41, 170] on icon "button" at bounding box center [39, 171] width 6 height 8
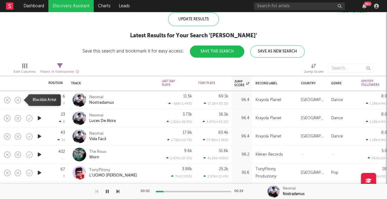
click at [18, 100] on icon "button" at bounding box center [18, 100] width 8 height 8
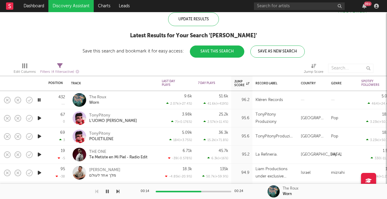
click at [43, 118] on div at bounding box center [39, 118] width 12 height 18
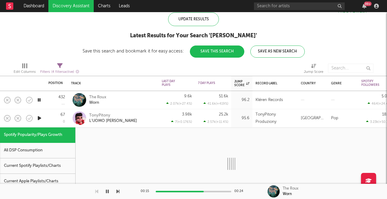
click at [40, 118] on icon "button" at bounding box center [39, 118] width 6 height 8
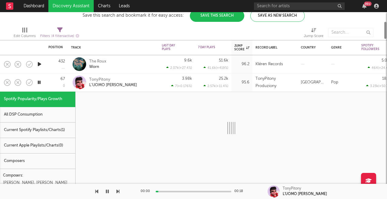
select select "1w"
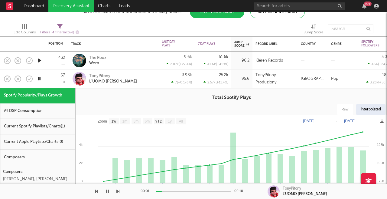
click at [41, 77] on icon "button" at bounding box center [39, 79] width 6 height 8
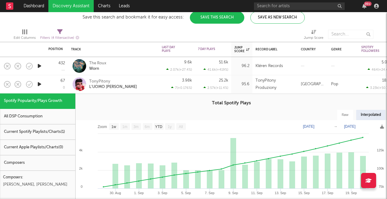
click at [53, 85] on div "67 0" at bounding box center [56, 84] width 17 height 18
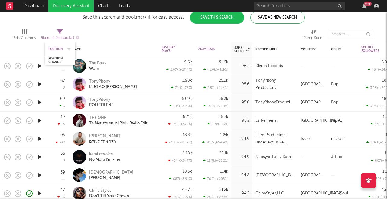
click at [61, 49] on div "Position" at bounding box center [55, 49] width 15 height 4
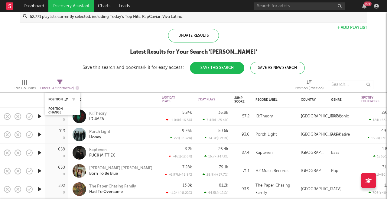
click at [64, 101] on div "Position" at bounding box center [62, 99] width 28 height 12
click at [65, 99] on icon at bounding box center [65, 99] width 3 height 3
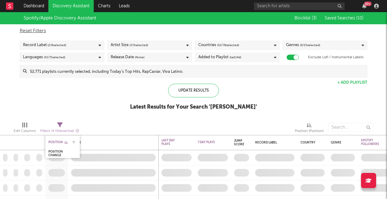
click at [65, 141] on icon at bounding box center [65, 141] width 3 height 3
click at [58, 142] on div "Position" at bounding box center [57, 142] width 19 height 4
click at [95, 112] on div "Spotify/Apple Discovery Assistant Blocklist ( 3 ) Saved Searches ( 10 ) Reset F…" at bounding box center [193, 64] width 387 height 104
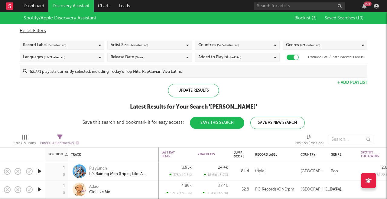
click at [39, 173] on icon "button" at bounding box center [39, 171] width 6 height 8
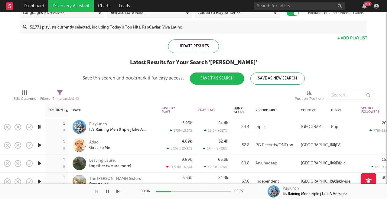
click at [39, 145] on icon "button" at bounding box center [39, 145] width 6 height 8
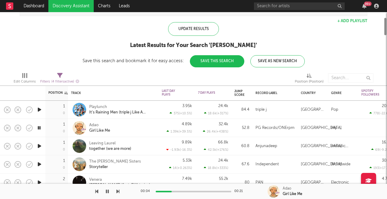
click at [39, 145] on icon "button" at bounding box center [39, 146] width 6 height 8
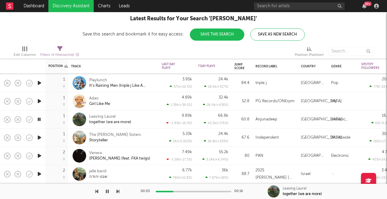
click at [41, 137] on icon "button" at bounding box center [39, 137] width 6 height 8
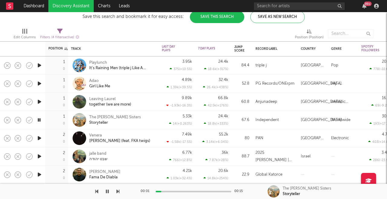
click at [42, 139] on icon "button" at bounding box center [39, 138] width 6 height 8
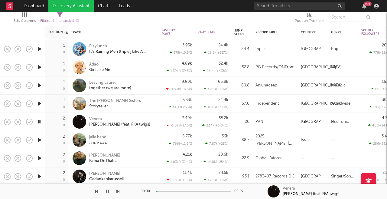
click at [40, 140] on icon "button" at bounding box center [39, 140] width 6 height 8
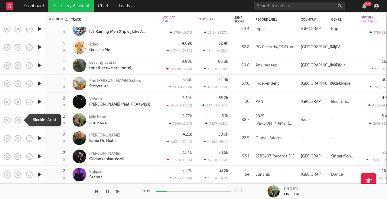
click at [18, 121] on icon "button" at bounding box center [18, 120] width 8 height 8
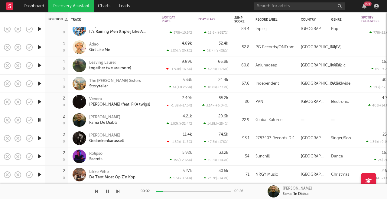
click at [22, 119] on div at bounding box center [27, 120] width 12 height 18
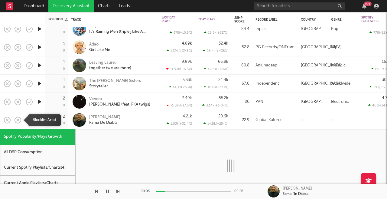
click at [19, 120] on icon "button" at bounding box center [18, 120] width 8 height 8
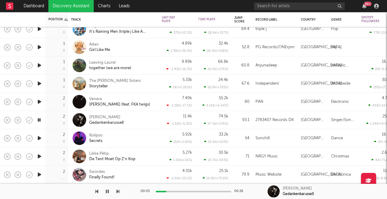
click at [40, 137] on icon "button" at bounding box center [39, 138] width 6 height 8
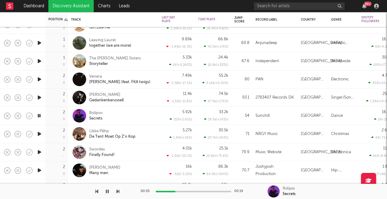
click at [41, 133] on icon "button" at bounding box center [39, 134] width 6 height 8
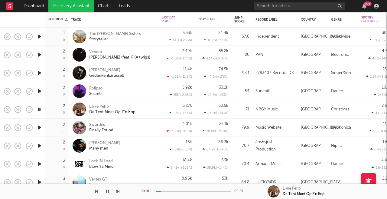
click at [40, 129] on icon "button" at bounding box center [39, 128] width 6 height 8
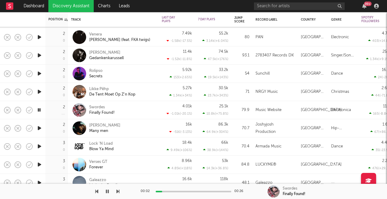
click at [40, 129] on icon "button" at bounding box center [39, 128] width 6 height 8
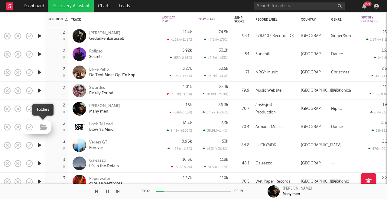
click at [39, 128] on button "button" at bounding box center [43, 127] width 9 height 9
click at [38, 144] on icon "button" at bounding box center [39, 145] width 6 height 8
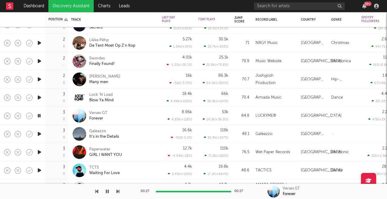
click at [37, 135] on icon "button" at bounding box center [39, 134] width 6 height 8
click at [42, 152] on icon "button" at bounding box center [39, 152] width 6 height 8
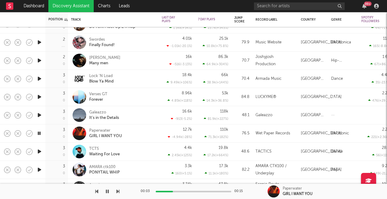
click at [40, 151] on icon "button" at bounding box center [39, 151] width 6 height 8
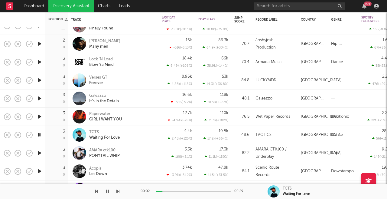
click at [39, 115] on icon "button" at bounding box center [39, 117] width 6 height 8
click at [176, 191] on div at bounding box center [194, 191] width 76 height 2
click at [42, 150] on icon "button" at bounding box center [39, 153] width 6 height 8
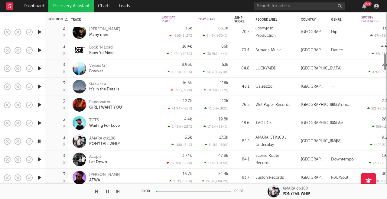
click at [40, 160] on icon "button" at bounding box center [39, 159] width 6 height 8
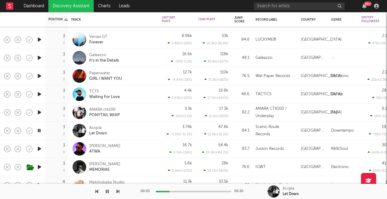
click at [40, 148] on icon "button" at bounding box center [39, 149] width 6 height 8
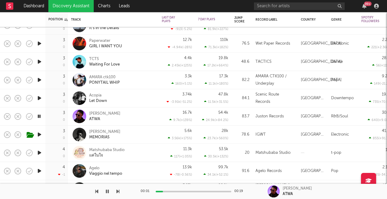
click at [41, 136] on icon "button" at bounding box center [39, 134] width 6 height 8
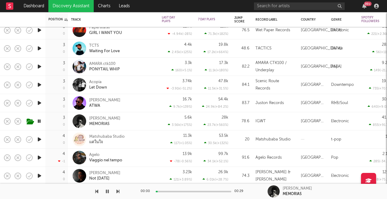
click at [41, 139] on icon "button" at bounding box center [39, 139] width 6 height 8
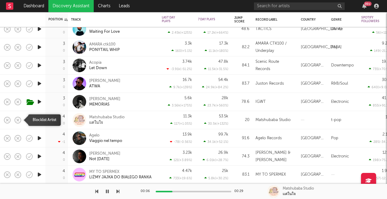
click at [18, 120] on rect "button" at bounding box center [18, 119] width 2 height 2
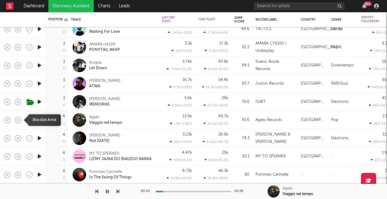
click at [18, 120] on rect "button" at bounding box center [18, 119] width 2 height 2
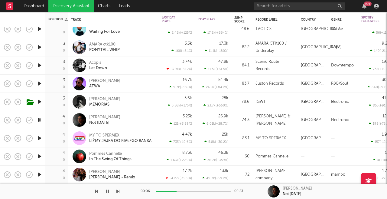
click at [39, 138] on icon "button" at bounding box center [39, 138] width 6 height 8
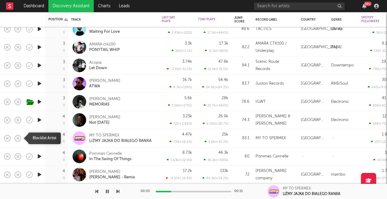
click at [19, 139] on icon "button" at bounding box center [18, 138] width 8 height 8
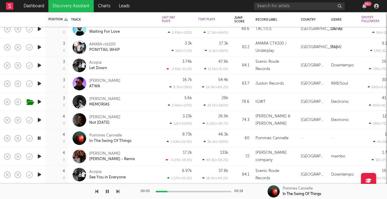
click at [39, 156] on icon "button" at bounding box center [39, 156] width 6 height 8
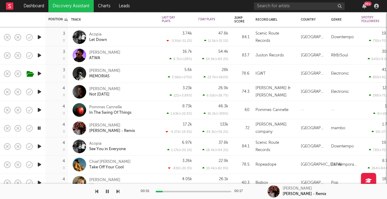
click at [41, 147] on icon "button" at bounding box center [39, 146] width 6 height 8
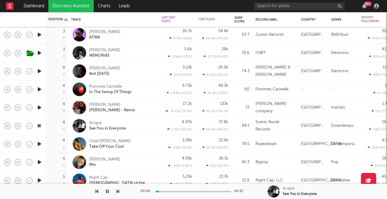
click at [40, 145] on icon "button" at bounding box center [39, 144] width 6 height 8
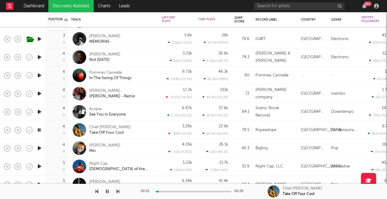
click at [39, 149] on icon "button" at bounding box center [39, 148] width 6 height 8
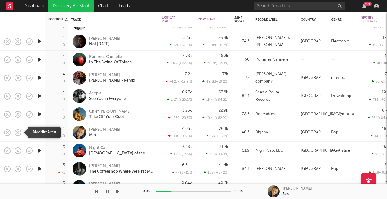
click at [20, 135] on icon "button" at bounding box center [18, 132] width 8 height 8
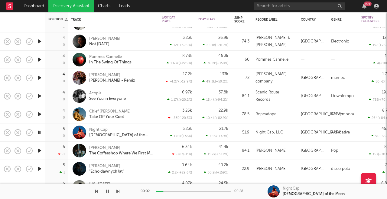
click at [40, 151] on icon "button" at bounding box center [39, 151] width 6 height 8
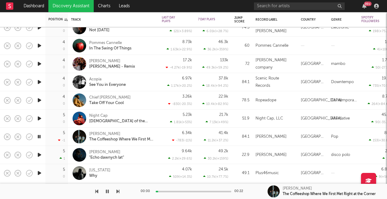
click at [39, 155] on icon "button" at bounding box center [39, 155] width 6 height 8
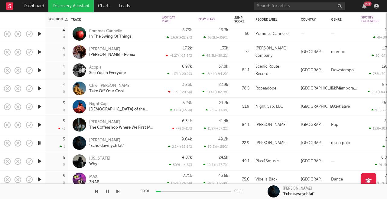
click at [39, 161] on icon "button" at bounding box center [39, 161] width 6 height 8
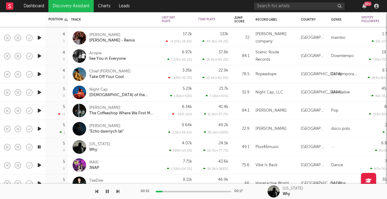
click at [39, 165] on icon "button" at bounding box center [39, 165] width 6 height 8
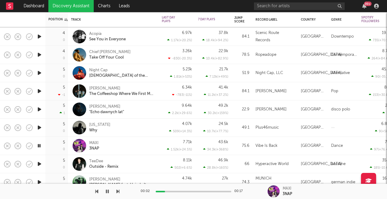
click at [39, 163] on icon "button" at bounding box center [39, 164] width 6 height 8
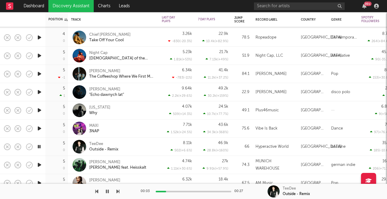
click at [40, 163] on icon "button" at bounding box center [39, 165] width 6 height 8
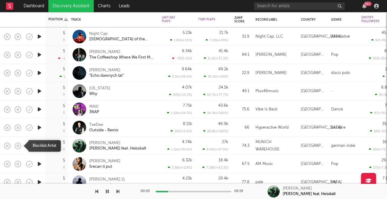
click at [20, 147] on icon "button" at bounding box center [18, 145] width 6 height 6
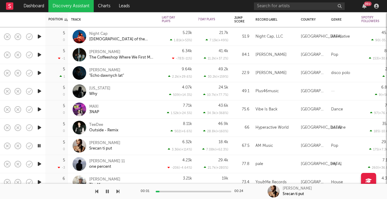
click at [40, 166] on icon "button" at bounding box center [39, 164] width 6 height 8
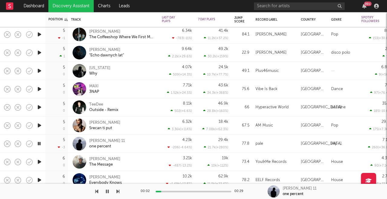
click at [40, 162] on icon "button" at bounding box center [39, 162] width 6 height 8
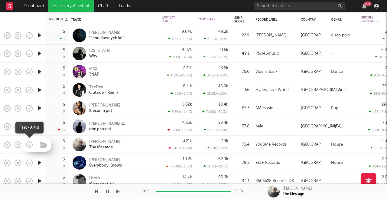
click at [29, 146] on icon "button" at bounding box center [29, 144] width 8 height 8
click at [38, 164] on icon "button" at bounding box center [39, 163] width 6 height 8
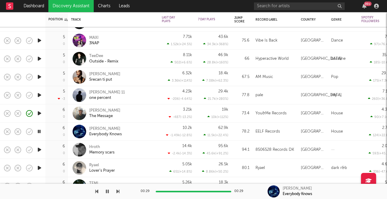
click at [38, 150] on icon "button" at bounding box center [39, 150] width 6 height 8
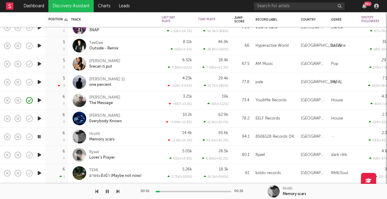
click at [40, 155] on icon "button" at bounding box center [39, 155] width 6 height 8
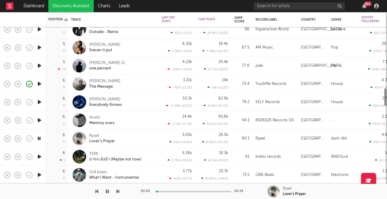
click at [39, 157] on icon "button" at bounding box center [39, 157] width 6 height 8
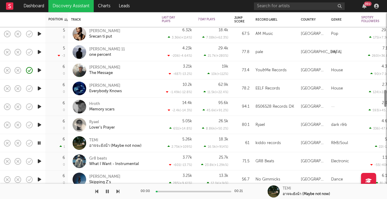
click at [39, 161] on icon "button" at bounding box center [39, 161] width 6 height 8
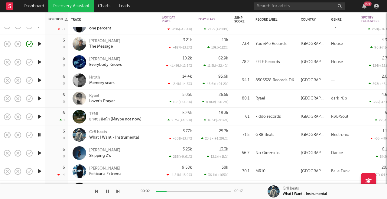
click at [41, 153] on icon "button" at bounding box center [39, 153] width 6 height 8
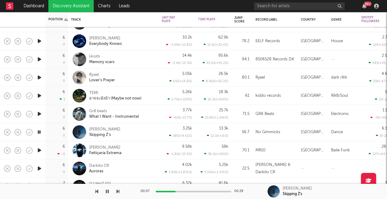
click at [40, 41] on icon "button" at bounding box center [39, 41] width 6 height 8
click at [39, 167] on icon "button" at bounding box center [39, 169] width 6 height 8
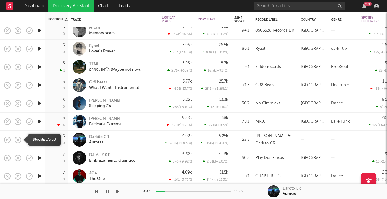
click at [18, 139] on icon "button" at bounding box center [18, 139] width 8 height 8
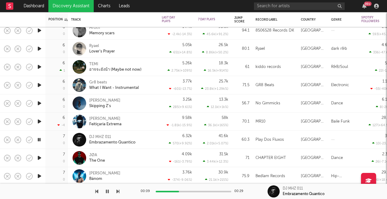
click at [38, 158] on icon "button" at bounding box center [39, 158] width 6 height 8
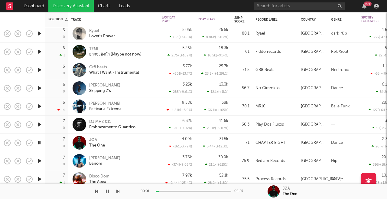
click at [39, 160] on icon "button" at bounding box center [39, 161] width 6 height 8
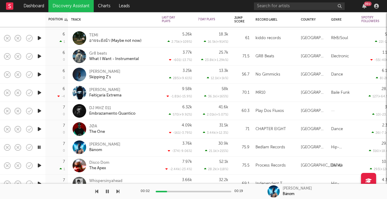
click at [39, 166] on icon "button" at bounding box center [39, 165] width 6 height 8
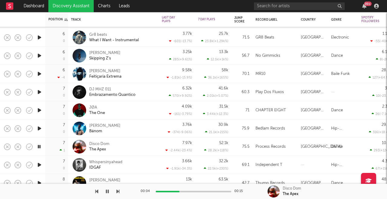
click at [40, 164] on icon "button" at bounding box center [39, 165] width 6 height 8
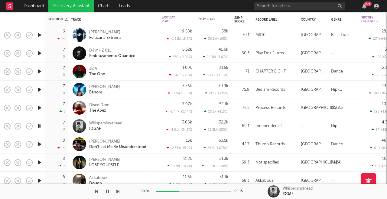
click at [39, 145] on icon "button" at bounding box center [39, 144] width 6 height 8
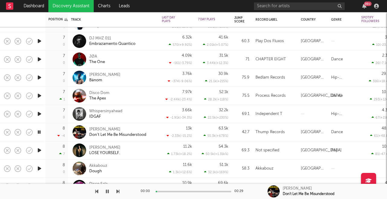
click at [39, 150] on icon "button" at bounding box center [39, 150] width 6 height 8
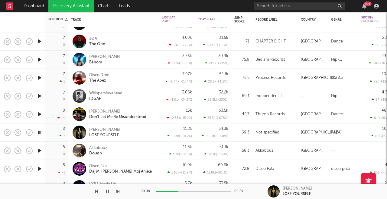
click at [41, 148] on icon "button" at bounding box center [39, 151] width 6 height 8
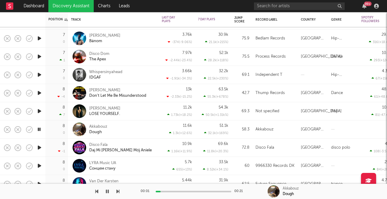
click at [40, 148] on icon "button" at bounding box center [39, 147] width 6 height 8
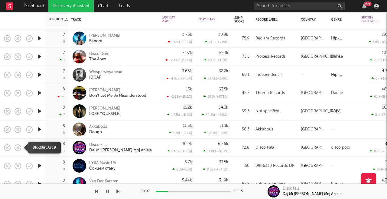
click at [20, 146] on icon "button" at bounding box center [18, 147] width 8 height 8
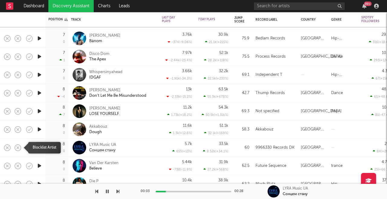
click at [15, 148] on icon "button" at bounding box center [18, 147] width 8 height 8
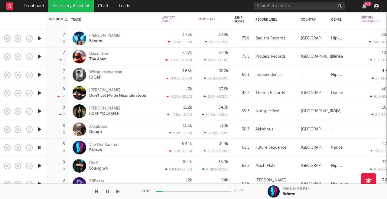
click at [41, 166] on icon "button" at bounding box center [39, 166] width 6 height 8
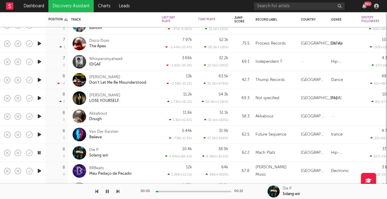
click at [38, 171] on icon "button" at bounding box center [39, 171] width 6 height 8
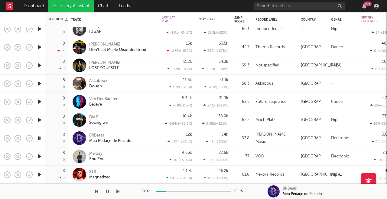
click at [41, 154] on icon "button" at bounding box center [39, 156] width 6 height 8
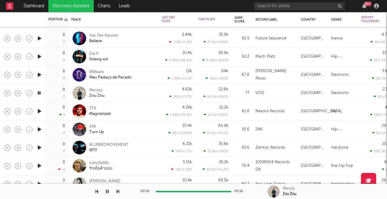
click at [38, 111] on icon "button" at bounding box center [39, 111] width 6 height 8
click at [39, 130] on icon "button" at bounding box center [39, 129] width 6 height 8
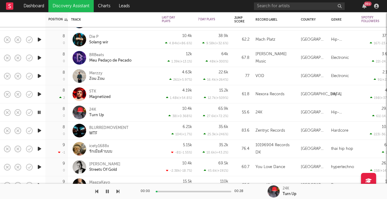
click at [40, 130] on icon "button" at bounding box center [39, 131] width 6 height 8
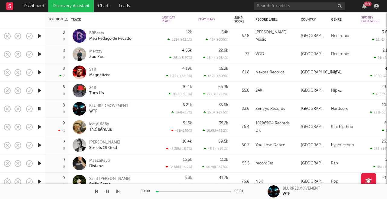
click at [39, 126] on icon "button" at bounding box center [39, 127] width 6 height 8
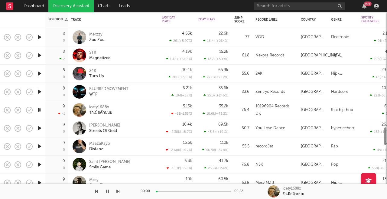
click at [38, 129] on icon "button" at bounding box center [39, 128] width 6 height 8
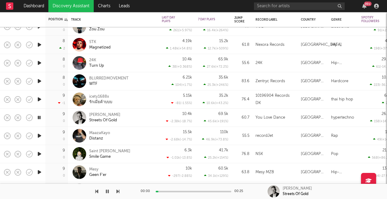
click at [40, 138] on icon "button" at bounding box center [39, 136] width 6 height 8
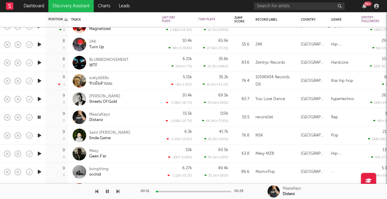
click at [40, 135] on icon "button" at bounding box center [39, 135] width 6 height 8
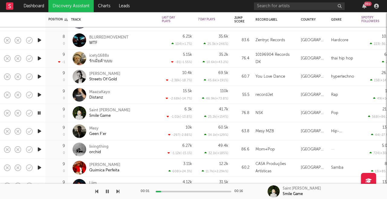
click at [41, 129] on icon "button" at bounding box center [39, 131] width 6 height 8
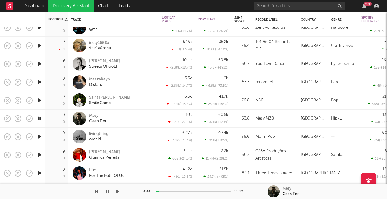
click at [40, 136] on icon "button" at bounding box center [39, 137] width 6 height 8
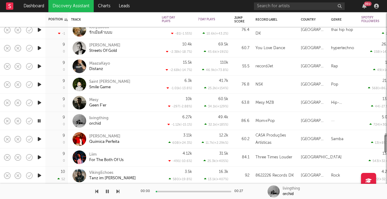
click at [40, 138] on icon "button" at bounding box center [39, 139] width 6 height 8
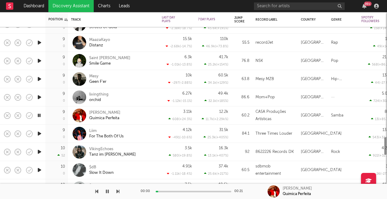
click at [40, 131] on icon "button" at bounding box center [39, 134] width 6 height 8
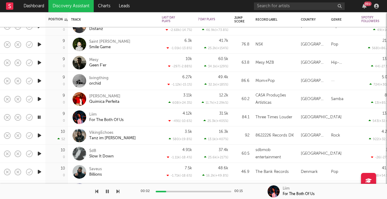
click at [40, 134] on icon "button" at bounding box center [39, 135] width 6 height 8
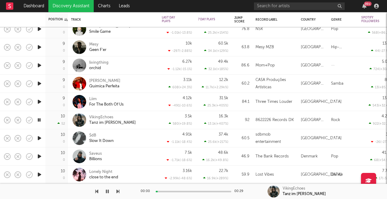
click at [43, 136] on icon "button" at bounding box center [39, 138] width 6 height 8
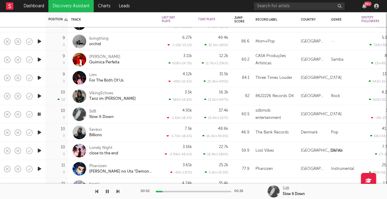
click at [40, 132] on icon "button" at bounding box center [39, 132] width 6 height 8
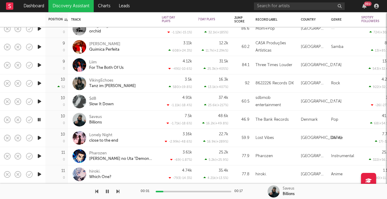
click at [40, 137] on icon "button" at bounding box center [39, 138] width 6 height 8
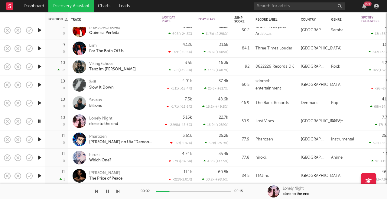
click at [41, 140] on icon "button" at bounding box center [39, 139] width 6 height 8
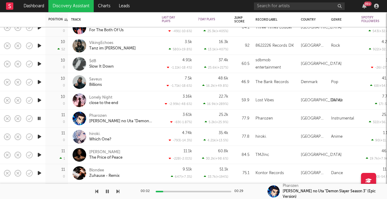
click at [41, 137] on icon "button" at bounding box center [39, 137] width 6 height 8
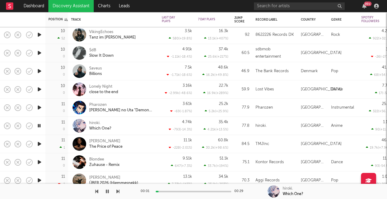
click at [40, 144] on icon "button" at bounding box center [39, 144] width 6 height 8
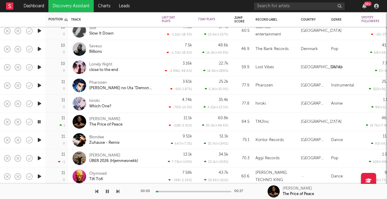
click at [41, 140] on icon "button" at bounding box center [39, 140] width 6 height 8
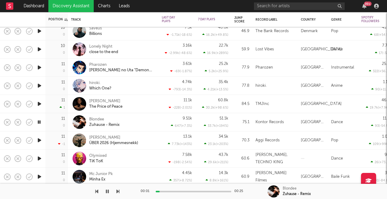
click at [41, 139] on icon "button" at bounding box center [39, 140] width 6 height 8
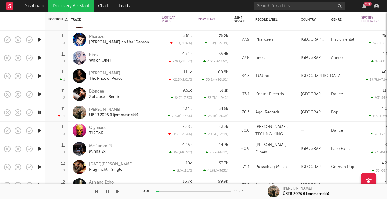
click at [41, 132] on icon "button" at bounding box center [39, 131] width 6 height 8
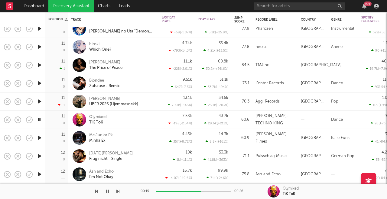
click at [39, 139] on icon "button" at bounding box center [39, 138] width 6 height 8
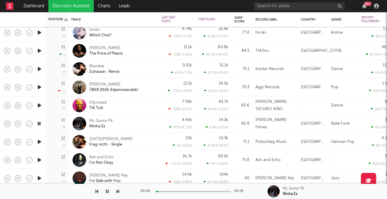
click at [40, 142] on icon "button" at bounding box center [39, 142] width 6 height 8
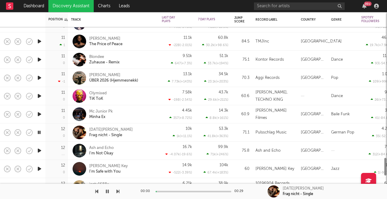
click at [40, 152] on icon "button" at bounding box center [39, 151] width 6 height 8
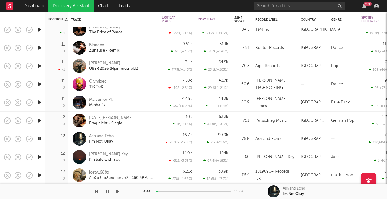
click at [39, 159] on icon "button" at bounding box center [39, 157] width 6 height 8
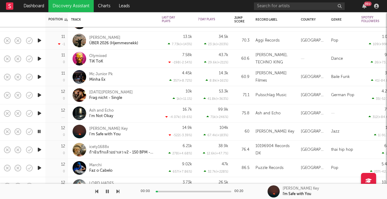
click at [40, 151] on icon "button" at bounding box center [39, 150] width 6 height 8
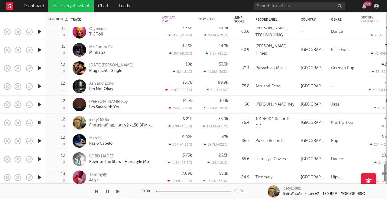
click at [41, 141] on icon "button" at bounding box center [39, 141] width 6 height 8
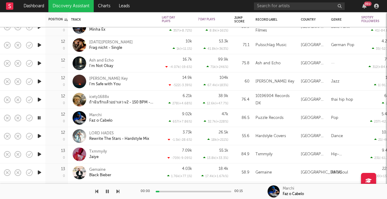
click at [41, 135] on icon "button" at bounding box center [39, 136] width 6 height 8
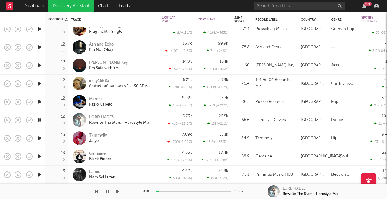
click at [41, 139] on icon "button" at bounding box center [39, 138] width 6 height 8
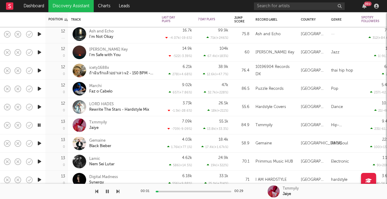
click at [39, 144] on icon "button" at bounding box center [39, 143] width 6 height 8
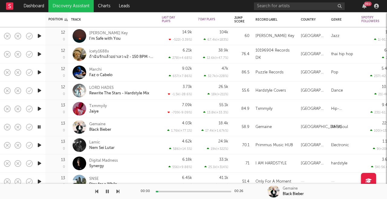
click at [40, 145] on icon "button" at bounding box center [39, 145] width 6 height 8
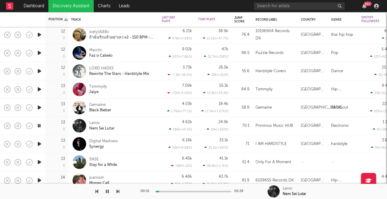
click at [40, 145] on icon "button" at bounding box center [39, 144] width 6 height 8
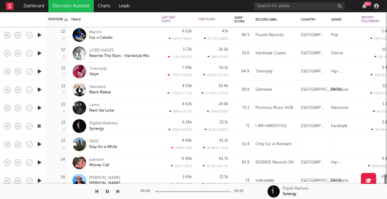
click at [40, 145] on icon "button" at bounding box center [39, 144] width 6 height 8
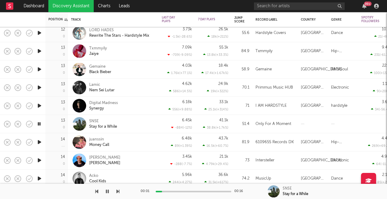
click at [40, 144] on icon "button" at bounding box center [39, 142] width 6 height 8
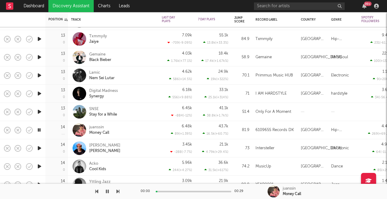
click at [40, 147] on icon "button" at bounding box center [39, 148] width 6 height 8
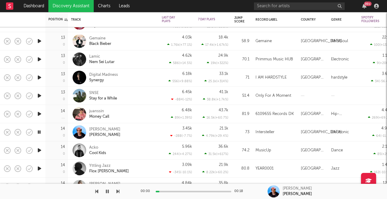
click at [40, 148] on icon "button" at bounding box center [39, 150] width 6 height 8
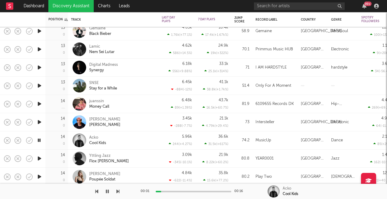
click at [42, 121] on icon "button" at bounding box center [39, 122] width 6 height 8
click at [41, 159] on icon "button" at bounding box center [39, 158] width 6 height 8
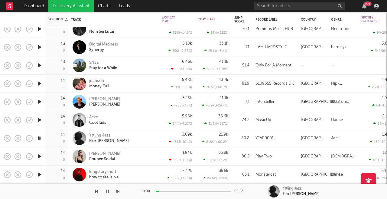
click at [41, 156] on icon "button" at bounding box center [39, 156] width 6 height 8
click at [40, 174] on icon "button" at bounding box center [39, 174] width 6 height 8
